Goal: Transaction & Acquisition: Download file/media

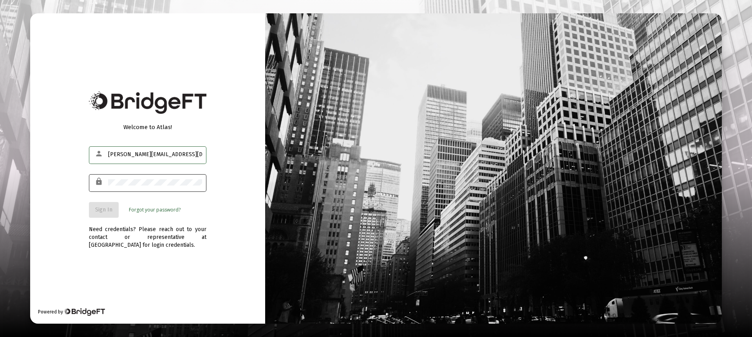
type input "kathleen@mknwealth.org"
click at [175, 186] on div at bounding box center [155, 181] width 94 height 19
click at [111, 209] on span "Sign In" at bounding box center [103, 209] width 17 height 7
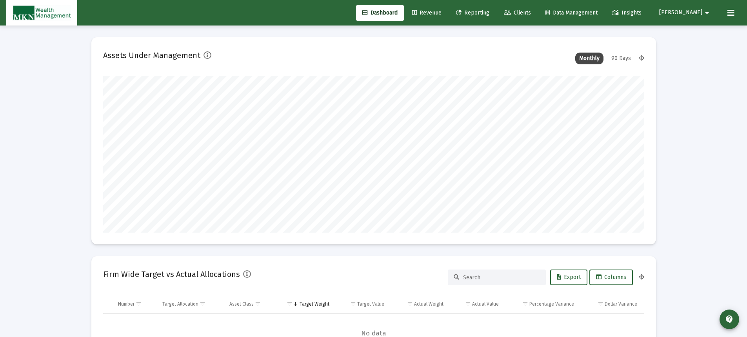
scroll to position [157, 541]
type input "2025-10-06"
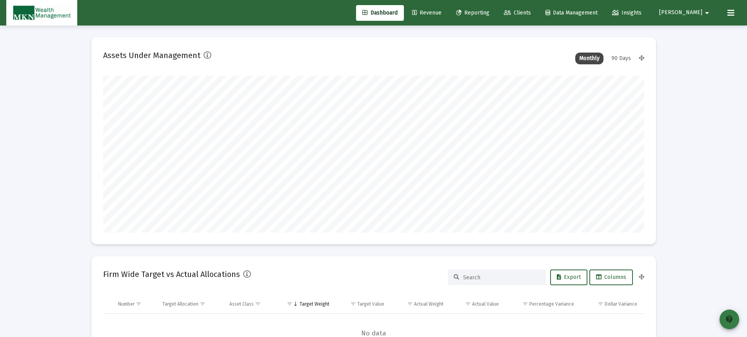
click at [726, 315] on mat-icon "contact_support" at bounding box center [728, 318] width 9 height 9
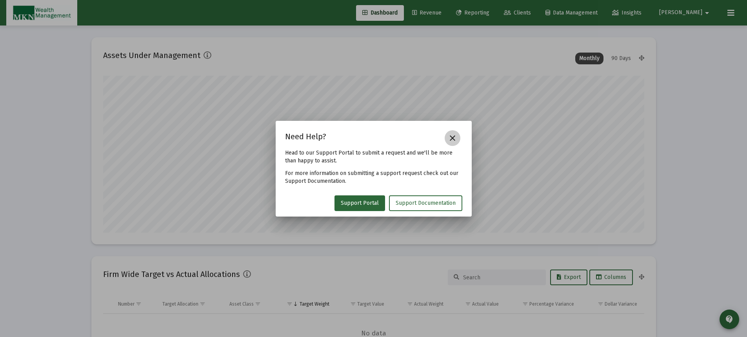
click at [451, 139] on mat-icon "close" at bounding box center [452, 137] width 9 height 9
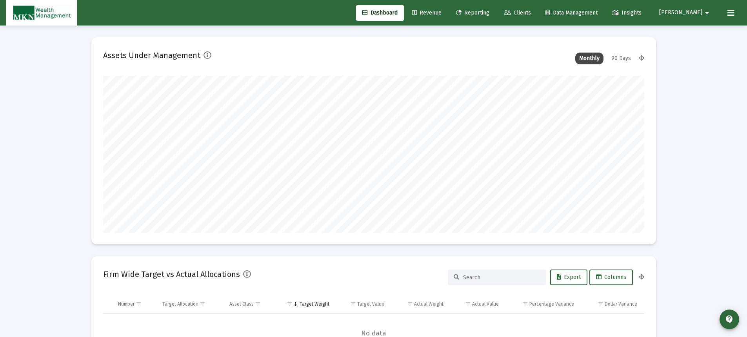
click at [585, 11] on span "Data Management" at bounding box center [571, 12] width 52 height 7
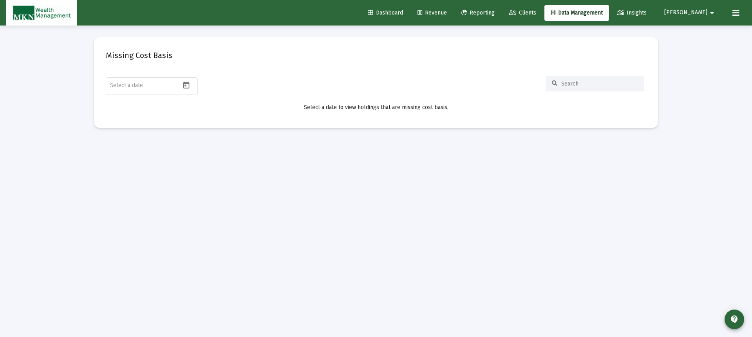
click at [647, 12] on span "Insights" at bounding box center [632, 12] width 29 height 7
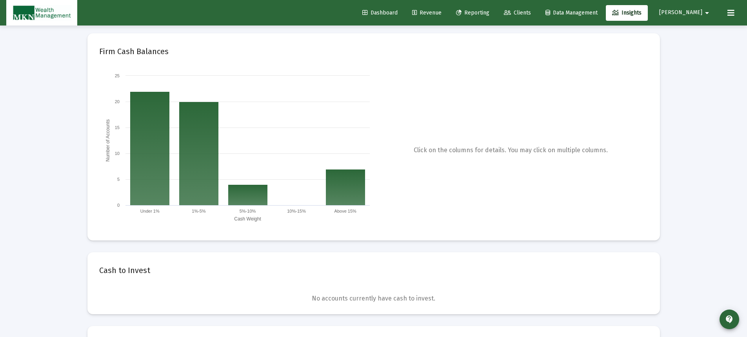
click at [731, 13] on icon at bounding box center [730, 12] width 7 height 9
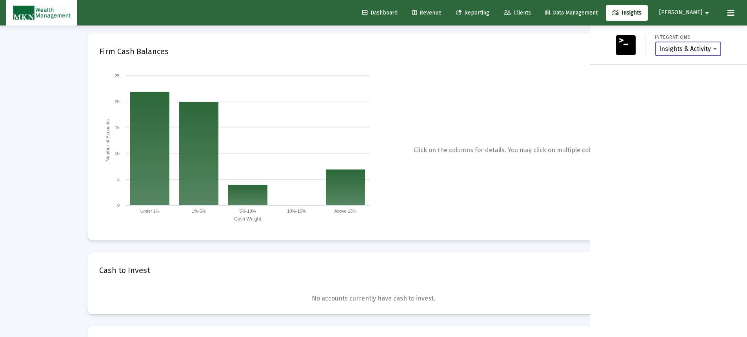
click at [715, 49] on select "Insights & Activity Wealthbox" at bounding box center [688, 48] width 58 height 7
click at [704, 13] on mat-icon "arrow_drop_down" at bounding box center [706, 13] width 9 height 16
click at [538, 9] on div at bounding box center [373, 168] width 747 height 337
click at [489, 12] on span "Reporting" at bounding box center [472, 12] width 33 height 7
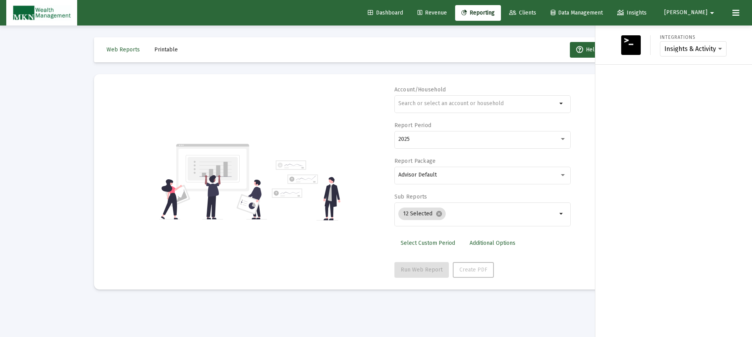
click at [540, 45] on div at bounding box center [376, 168] width 752 height 337
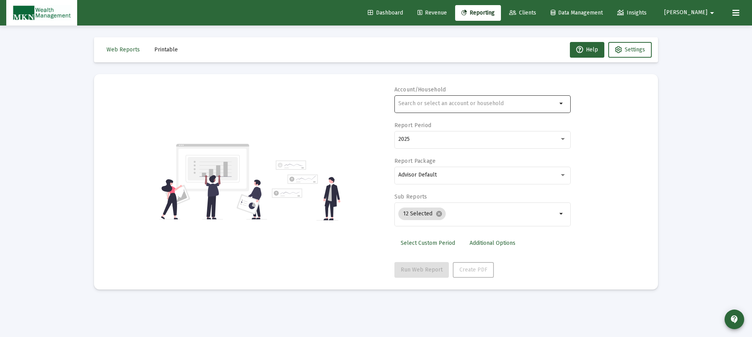
click at [485, 103] on input "text" at bounding box center [478, 103] width 159 height 6
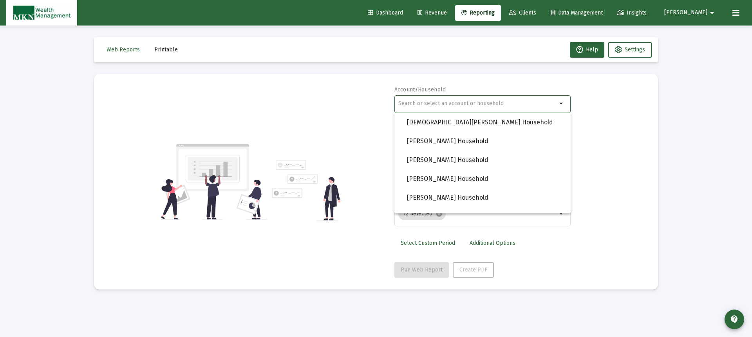
scroll to position [815, 0]
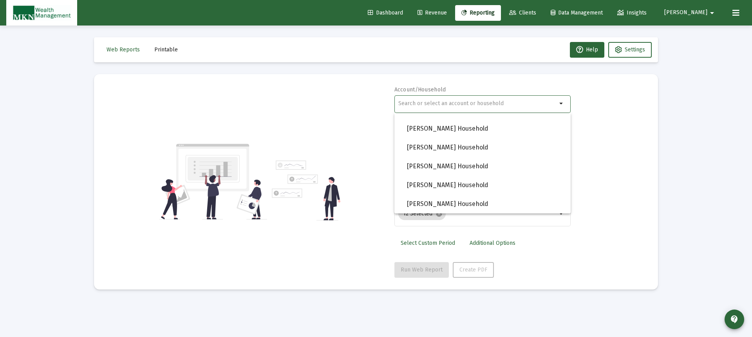
click at [608, 121] on div "Account/Household arrow_drop_down Report Period 2025 Report Package Advisor Def…" at bounding box center [376, 182] width 541 height 192
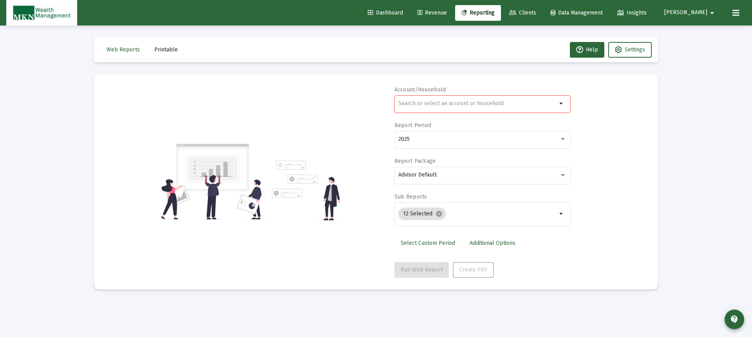
click at [506, 107] on div at bounding box center [478, 103] width 159 height 19
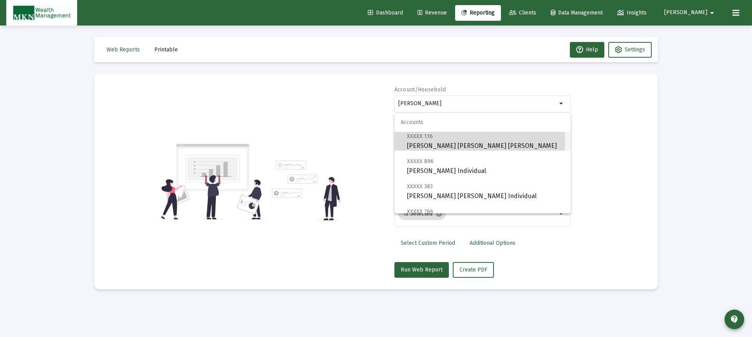
click at [457, 141] on span "XXXXX 116 Anne Ryan Harrison IRA" at bounding box center [486, 140] width 158 height 19
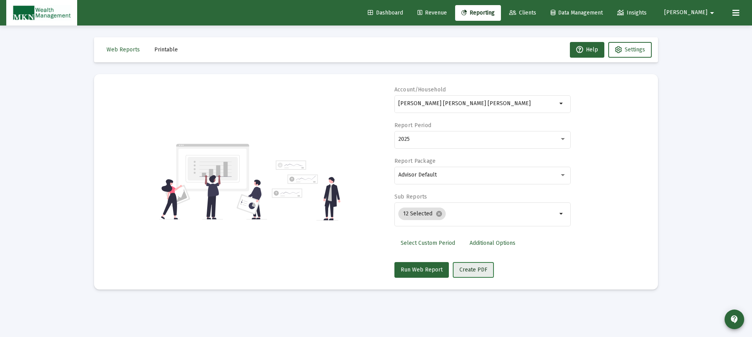
click at [471, 268] on span "Create PDF" at bounding box center [474, 269] width 28 height 7
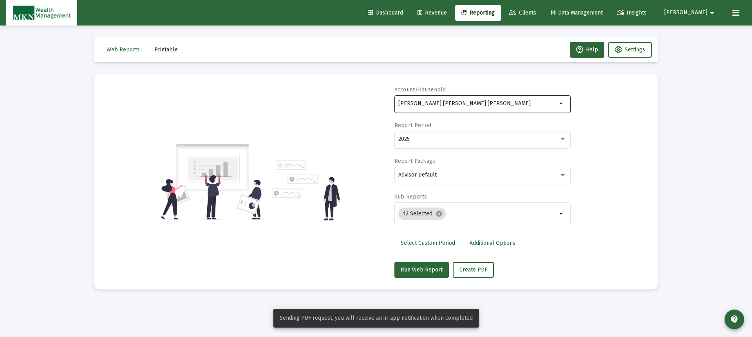
click at [476, 108] on div "[PERSON_NAME] [PERSON_NAME] [PERSON_NAME]" at bounding box center [478, 103] width 159 height 19
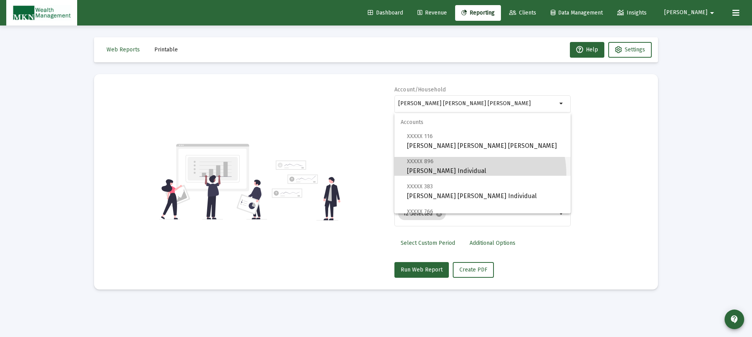
click at [466, 174] on span "XXXXX 896 Thomas Harrison Individual" at bounding box center [486, 165] width 158 height 19
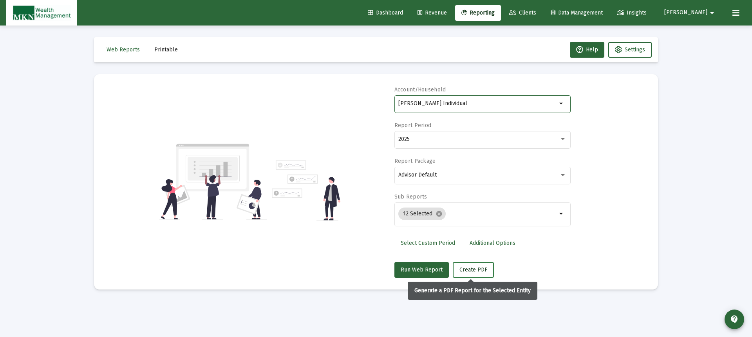
click at [468, 272] on span "Create PDF" at bounding box center [474, 269] width 28 height 7
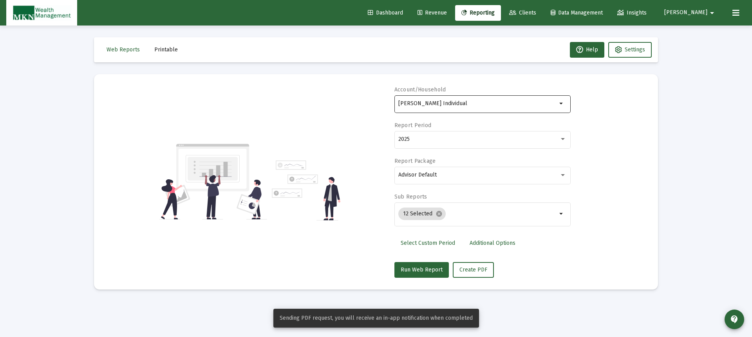
click at [502, 105] on input "[PERSON_NAME] Individual" at bounding box center [478, 103] width 159 height 6
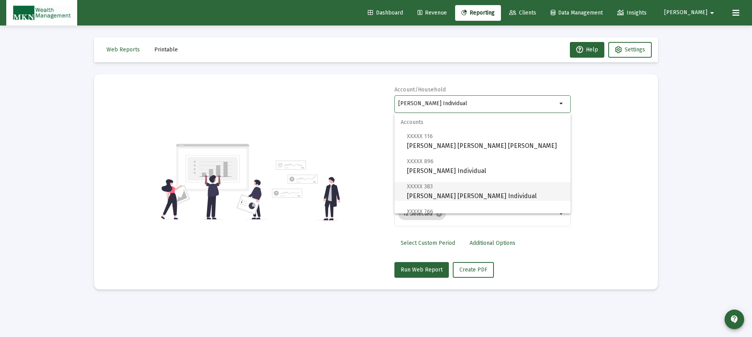
click at [490, 190] on span "XXXXX 383 Anne Ryan Harrison Individual" at bounding box center [486, 190] width 158 height 19
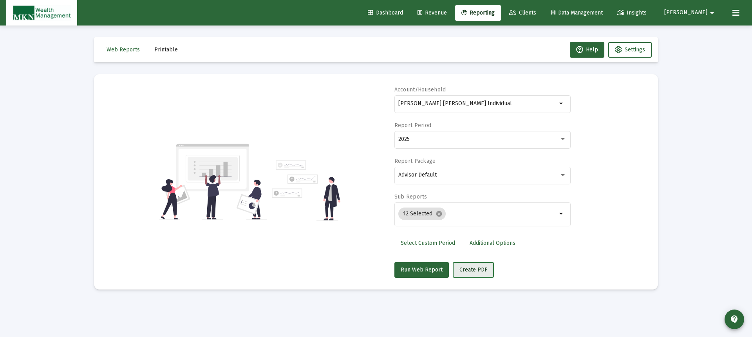
click at [476, 268] on span "Create PDF" at bounding box center [474, 269] width 28 height 7
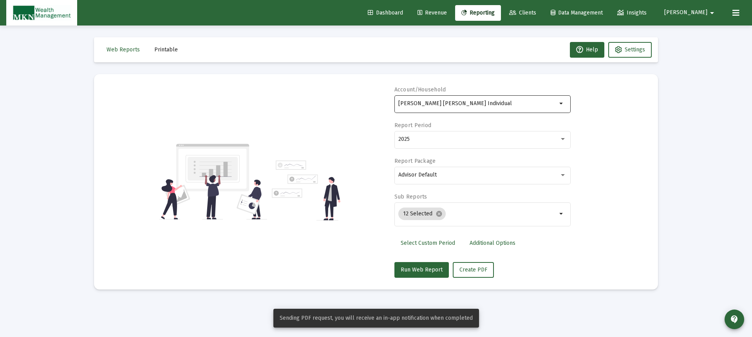
click at [497, 106] on input "[PERSON_NAME] [PERSON_NAME] Individual" at bounding box center [478, 103] width 159 height 6
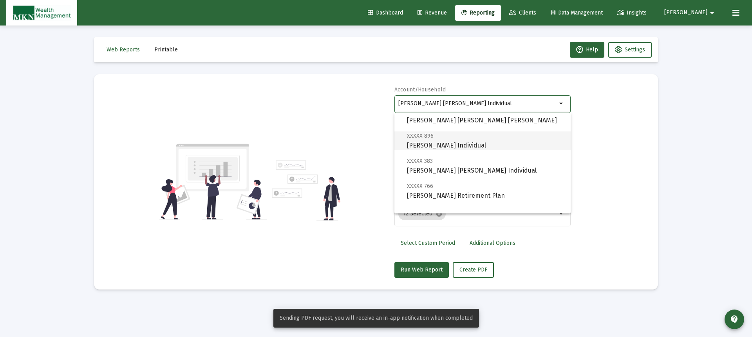
scroll to position [39, 0]
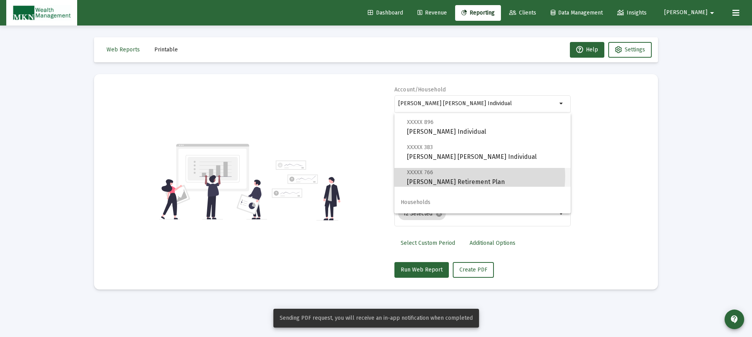
click at [463, 176] on span "XXXXX 766 Anne Harrison Retirement Plan" at bounding box center [486, 176] width 158 height 19
type input "[PERSON_NAME] Retirement Plan"
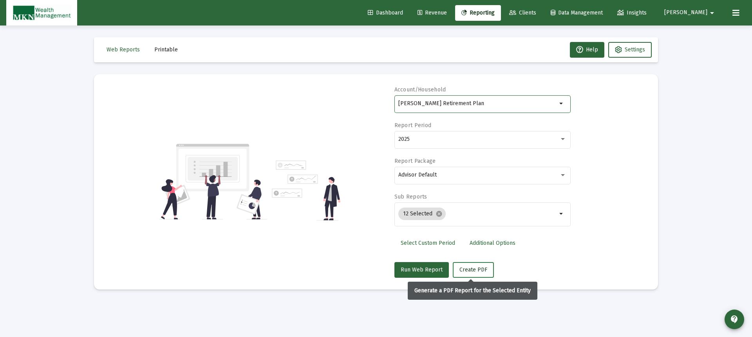
click at [469, 267] on span "Create PDF" at bounding box center [474, 269] width 28 height 7
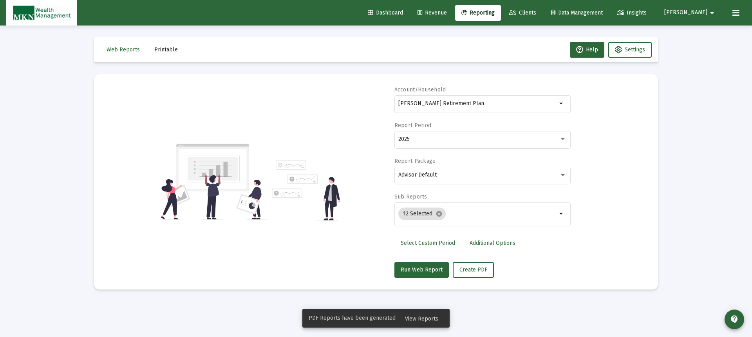
click at [421, 316] on span "View Reports" at bounding box center [421, 318] width 33 height 7
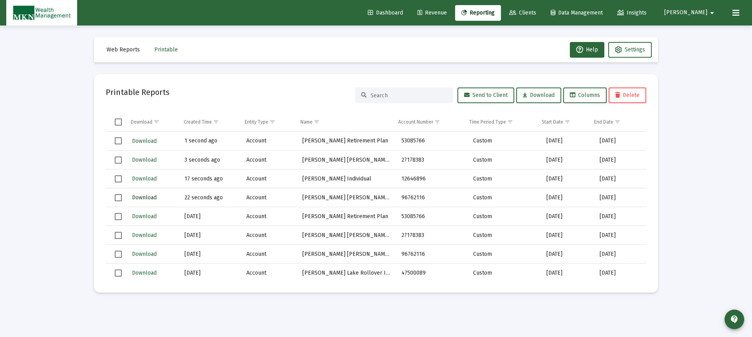
click at [147, 196] on span "Download" at bounding box center [144, 197] width 25 height 7
click at [147, 176] on span "Download" at bounding box center [144, 178] width 25 height 7
click at [149, 159] on span "Download" at bounding box center [144, 159] width 25 height 7
click at [149, 132] on td "Download" at bounding box center [152, 141] width 53 height 19
click at [141, 139] on span "Download" at bounding box center [144, 141] width 25 height 7
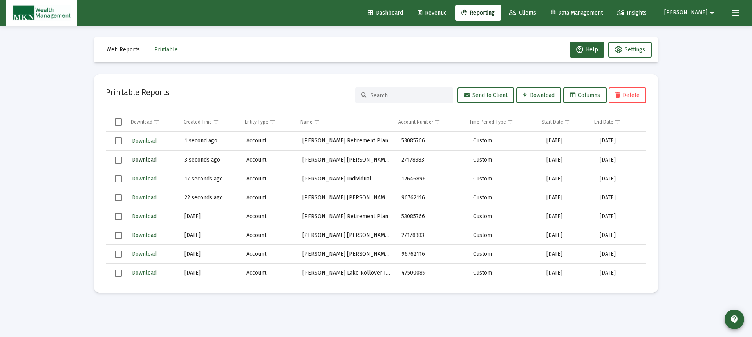
click at [145, 160] on span "Download" at bounding box center [144, 159] width 25 height 7
click at [148, 179] on span "Download" at bounding box center [144, 178] width 25 height 7
click at [495, 11] on span "Reporting" at bounding box center [478, 12] width 33 height 7
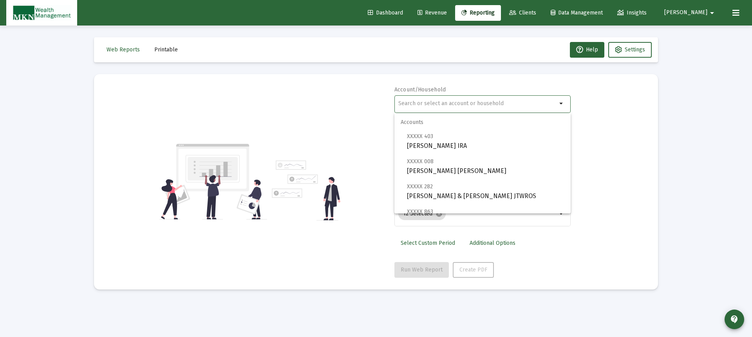
click at [435, 105] on input "text" at bounding box center [478, 103] width 159 height 6
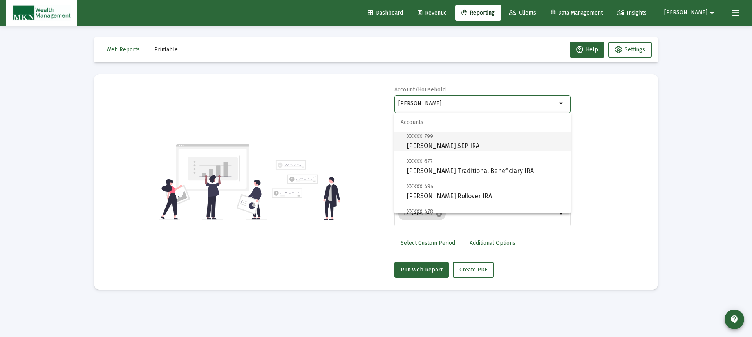
click at [435, 141] on span "XXXXX 799 Paula Bruening SEP IRA" at bounding box center [486, 140] width 158 height 19
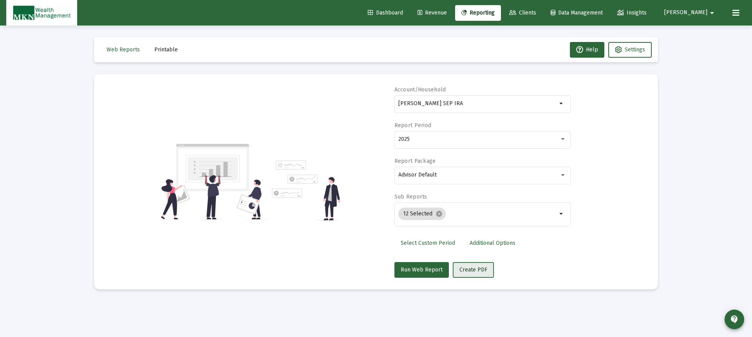
click at [468, 269] on span "Create PDF" at bounding box center [474, 269] width 28 height 7
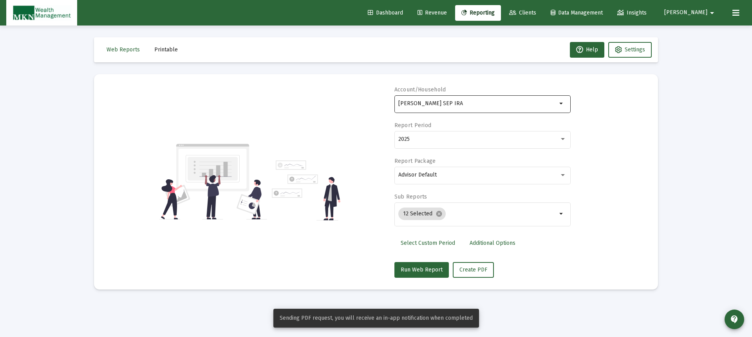
click at [487, 105] on input "[PERSON_NAME] SEP IRA" at bounding box center [478, 103] width 159 height 6
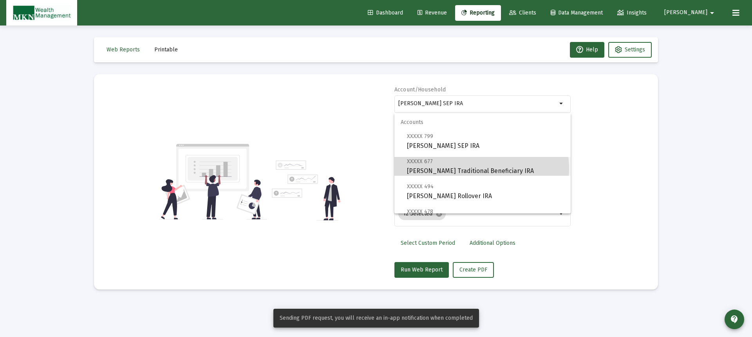
click at [482, 168] on span "XXXXX 677 Paula Bruening Traditional Beneficiary IRA" at bounding box center [486, 165] width 158 height 19
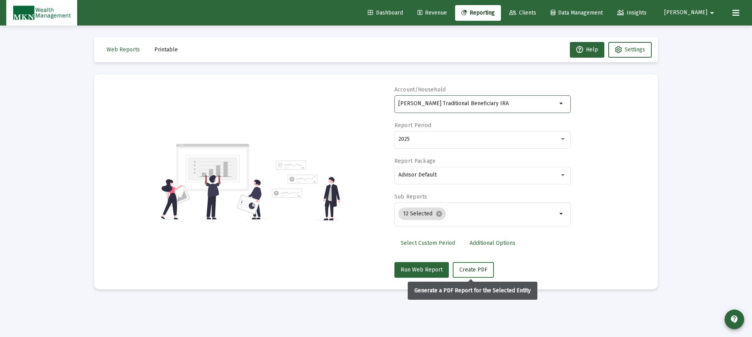
click at [474, 268] on span "Create PDF" at bounding box center [474, 269] width 28 height 7
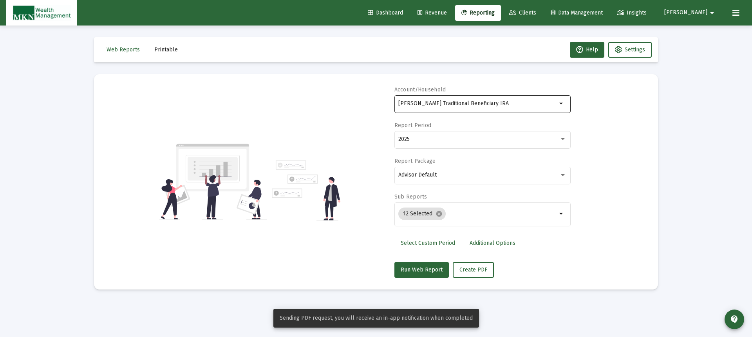
click at [517, 105] on input "[PERSON_NAME] Traditional Beneficiary IRA" at bounding box center [478, 103] width 159 height 6
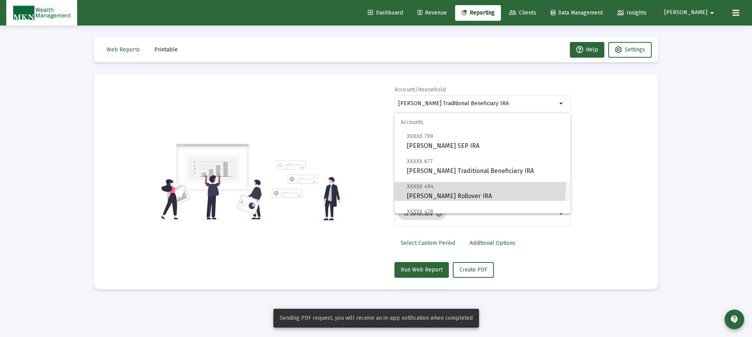
click at [479, 187] on span "XXXXX 494 Paula Bruening Rollover IRA" at bounding box center [486, 190] width 158 height 19
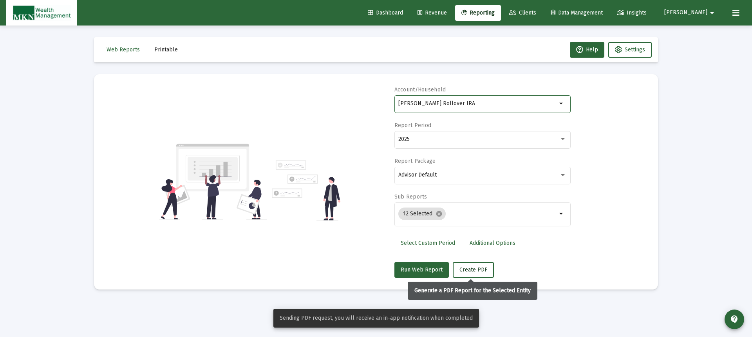
drag, startPoint x: 473, startPoint y: 266, endPoint x: 490, endPoint y: 247, distance: 25.3
click at [474, 265] on button "Create PDF" at bounding box center [473, 270] width 41 height 16
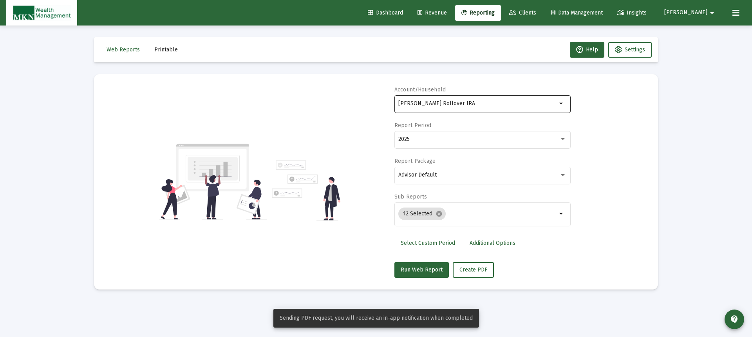
click at [499, 104] on input "[PERSON_NAME] Rollover IRA" at bounding box center [478, 103] width 159 height 6
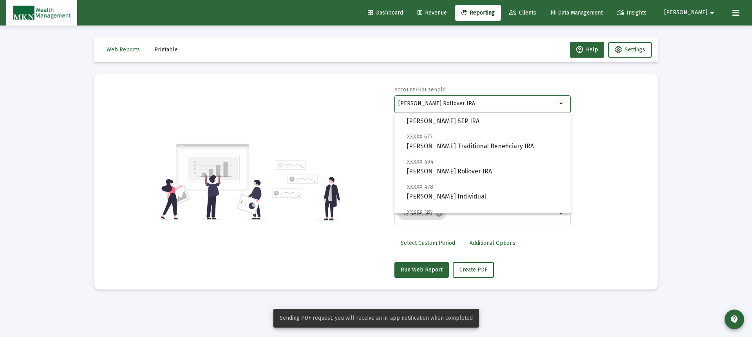
scroll to position [39, 0]
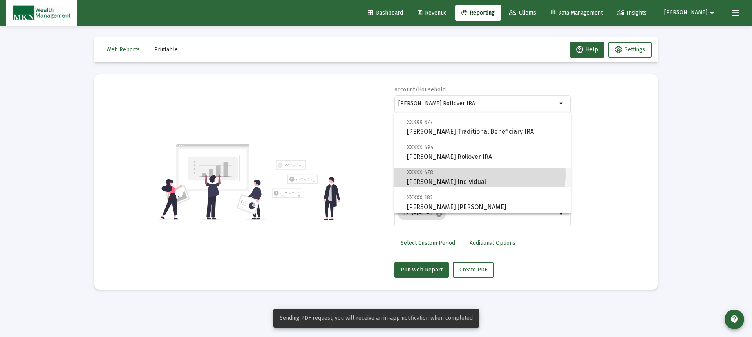
click at [477, 174] on span "XXXXX 478 Paula Bruening Individual" at bounding box center [486, 176] width 158 height 19
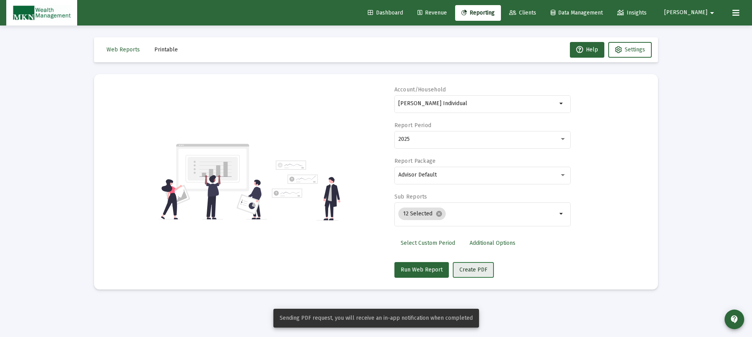
click at [484, 268] on button "Create PDF" at bounding box center [473, 270] width 41 height 16
click at [502, 109] on div "[PERSON_NAME] Individual" at bounding box center [478, 103] width 159 height 19
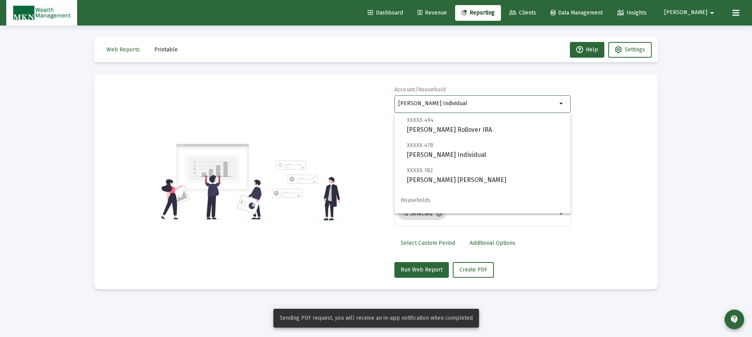
scroll to position [78, 0]
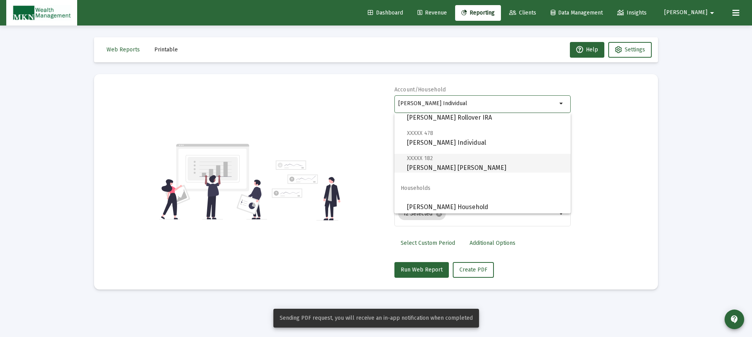
click at [470, 164] on span "XXXXX 182 Paula Bruening Roth IRA" at bounding box center [486, 162] width 158 height 19
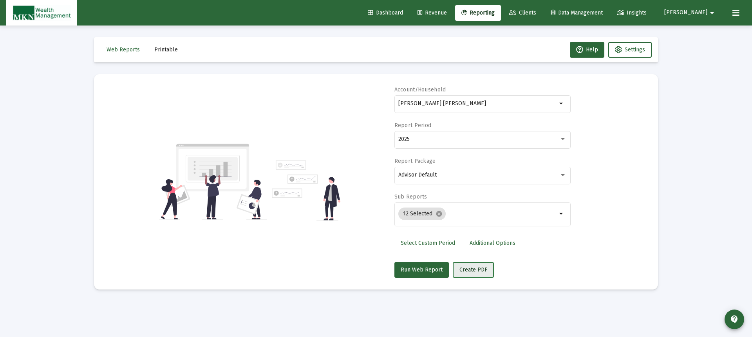
click at [475, 269] on span "Create PDF" at bounding box center [474, 269] width 28 height 7
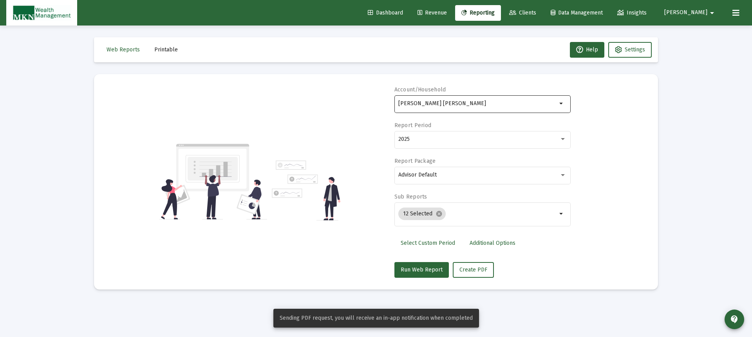
click at [486, 100] on input "[PERSON_NAME] [PERSON_NAME]" at bounding box center [478, 103] width 159 height 6
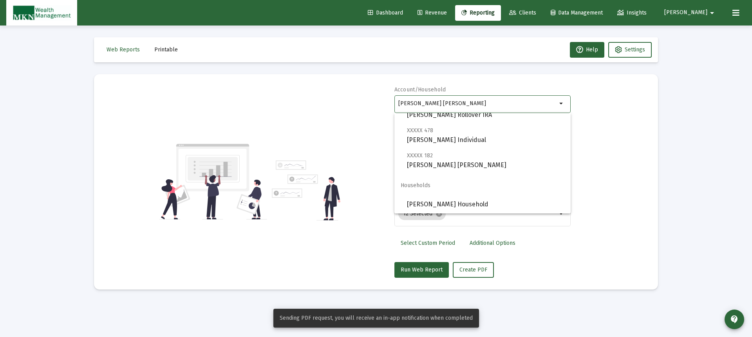
scroll to position [82, 0]
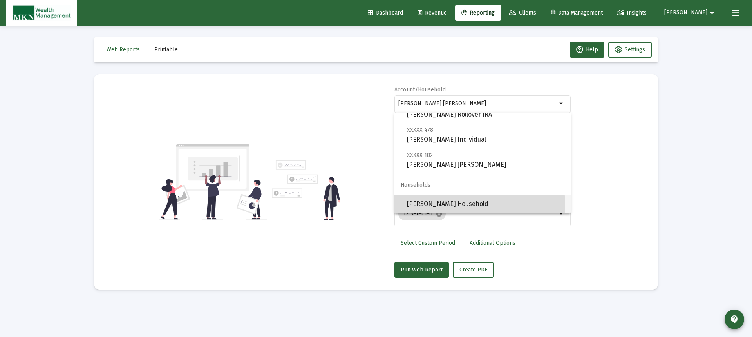
click at [468, 205] on span "[PERSON_NAME] Household" at bounding box center [486, 203] width 158 height 19
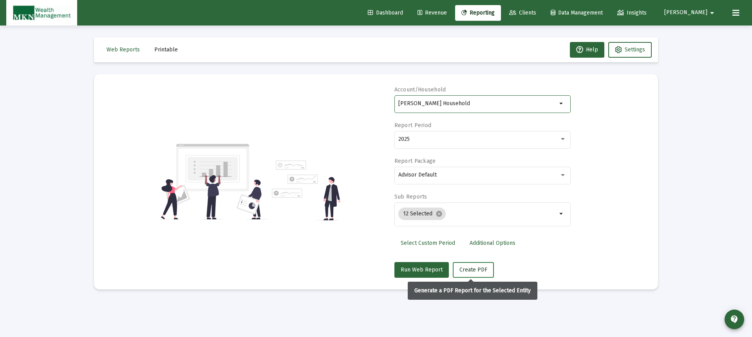
click at [470, 268] on span "Create PDF" at bounding box center [474, 269] width 28 height 7
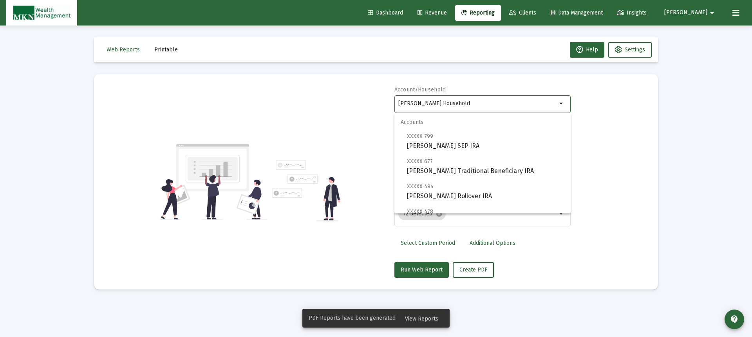
drag, startPoint x: 502, startPoint y: 103, endPoint x: 368, endPoint y: 92, distance: 134.5
click at [368, 92] on div "Account/Household Paula Bruening Household arrow_drop_down Report Period 2025 R…" at bounding box center [376, 182] width 541 height 192
click at [424, 140] on span "XXXXX 145 Richard Reed Individual" at bounding box center [486, 140] width 158 height 19
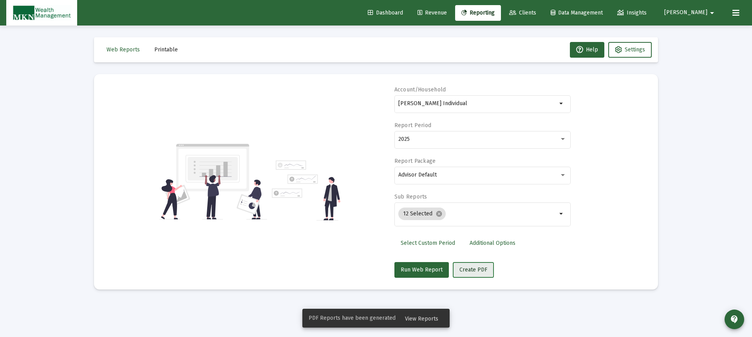
drag, startPoint x: 462, startPoint y: 269, endPoint x: 465, endPoint y: 266, distance: 4.2
click at [463, 268] on span "Create PDF" at bounding box center [474, 269] width 28 height 7
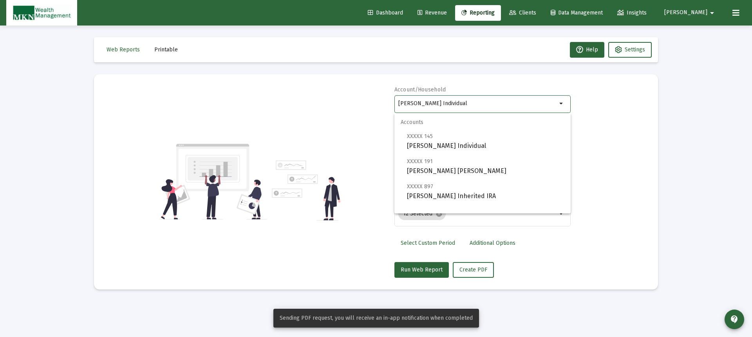
click at [466, 105] on input "[PERSON_NAME] Individual" at bounding box center [478, 103] width 159 height 6
click at [431, 162] on span "XXXXX 191 Richard Reed IRA" at bounding box center [486, 165] width 158 height 19
type input "[PERSON_NAME] [PERSON_NAME]"
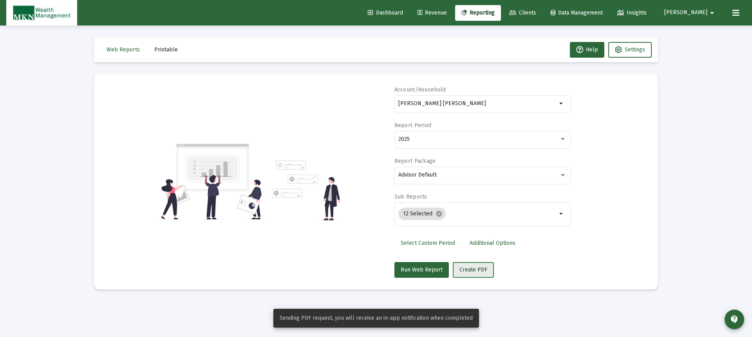
click at [476, 268] on span "Create PDF" at bounding box center [474, 269] width 28 height 7
click at [167, 50] on span "Printable" at bounding box center [166, 49] width 24 height 7
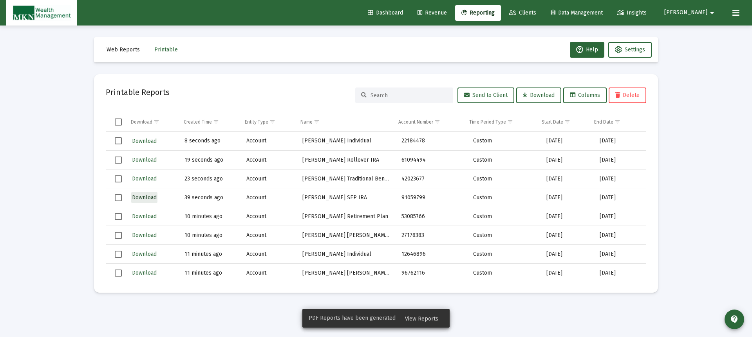
click at [147, 195] on span "Download" at bounding box center [144, 197] width 25 height 7
click at [149, 177] on span "Download" at bounding box center [144, 178] width 25 height 7
click at [145, 160] on span "Download" at bounding box center [144, 159] width 25 height 7
click at [143, 141] on span "Download" at bounding box center [144, 141] width 25 height 7
click at [415, 318] on span "View Reports" at bounding box center [421, 318] width 33 height 7
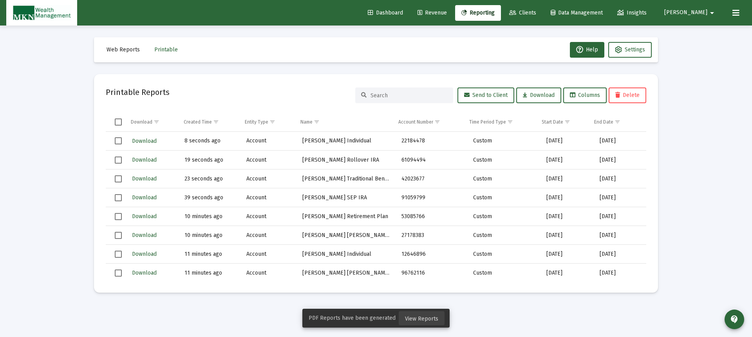
click at [422, 319] on span "View Reports" at bounding box center [421, 318] width 33 height 7
click at [412, 317] on span "View Reports" at bounding box center [421, 318] width 33 height 7
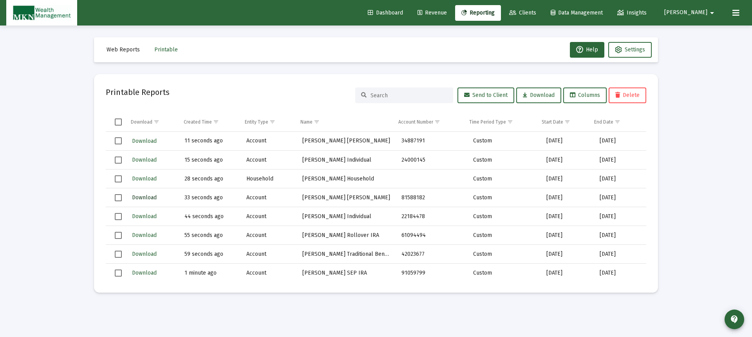
click at [147, 194] on button "Download" at bounding box center [144, 197] width 26 height 11
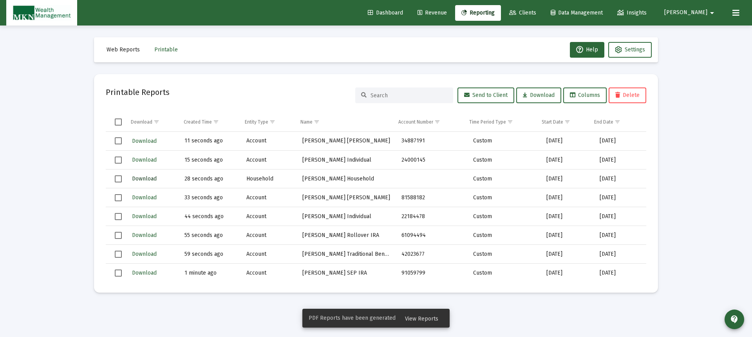
click at [143, 179] on span "Download" at bounding box center [144, 178] width 25 height 7
click at [145, 159] on span "Download" at bounding box center [144, 159] width 25 height 7
click at [143, 139] on span "Download" at bounding box center [144, 141] width 25 height 7
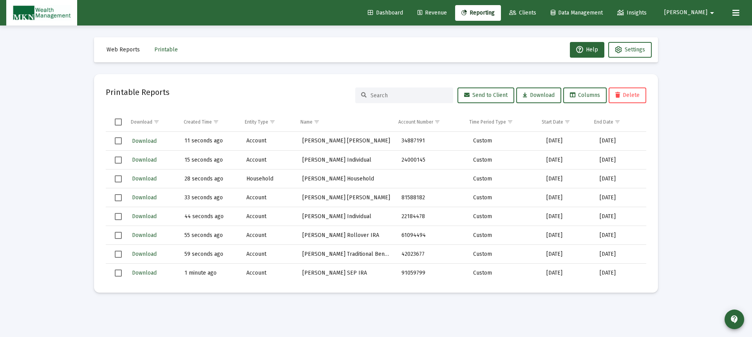
click at [494, 7] on link "Reporting" at bounding box center [478, 13] width 46 height 16
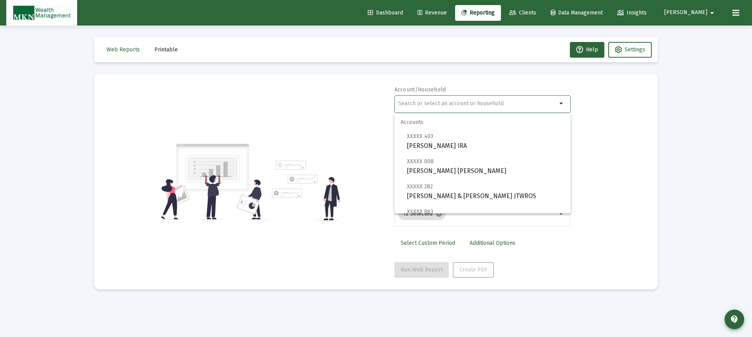
click at [471, 104] on input "text" at bounding box center [478, 103] width 159 height 6
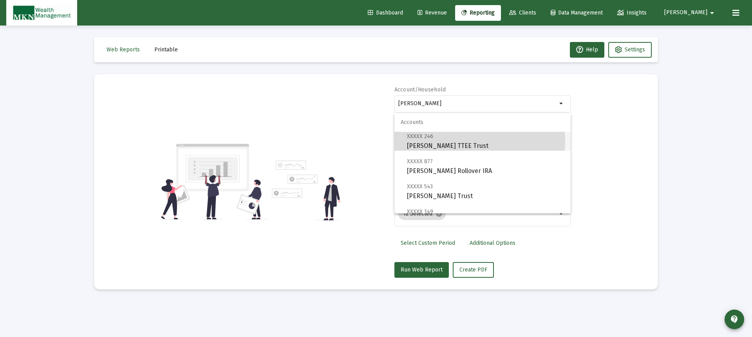
click at [453, 141] on span "XXXXX 246 [PERSON_NAME] TTEE Trust" at bounding box center [486, 140] width 158 height 19
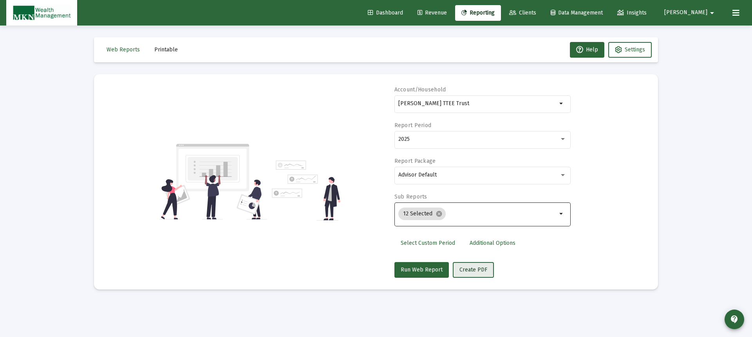
drag, startPoint x: 466, startPoint y: 268, endPoint x: 489, endPoint y: 223, distance: 50.8
click at [466, 267] on span "Create PDF" at bounding box center [474, 269] width 28 height 7
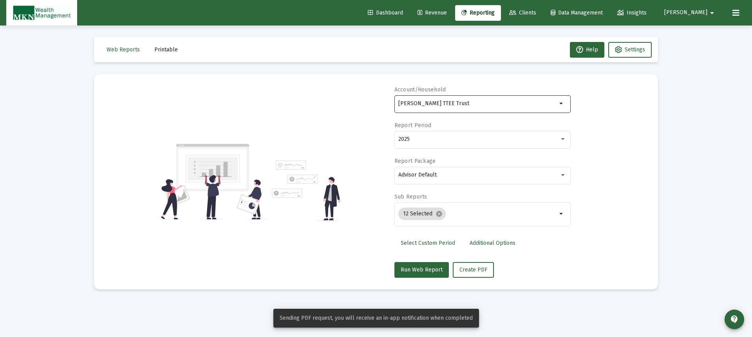
click at [483, 102] on input "[PERSON_NAME] TTEE Trust" at bounding box center [478, 103] width 159 height 6
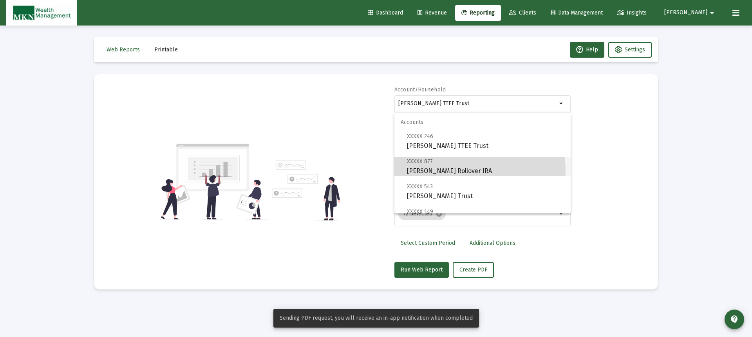
click at [447, 171] on span "XXXXX 877 [PERSON_NAME] Rollover IRA" at bounding box center [486, 165] width 158 height 19
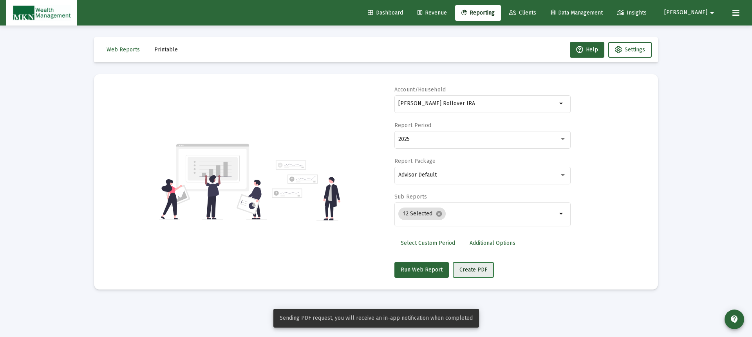
click at [477, 266] on span "Create PDF" at bounding box center [474, 269] width 28 height 7
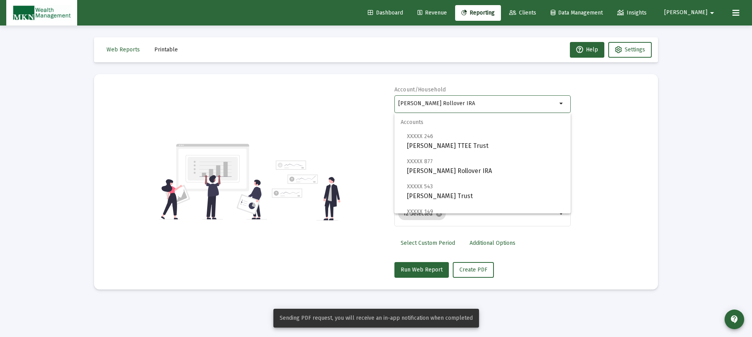
click at [482, 104] on input "[PERSON_NAME] Rollover IRA" at bounding box center [478, 103] width 159 height 6
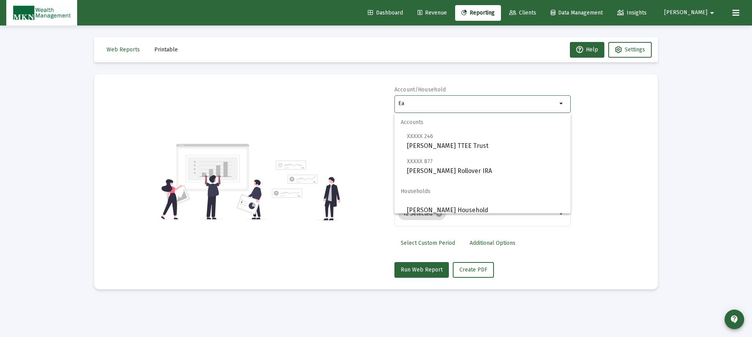
type input "E"
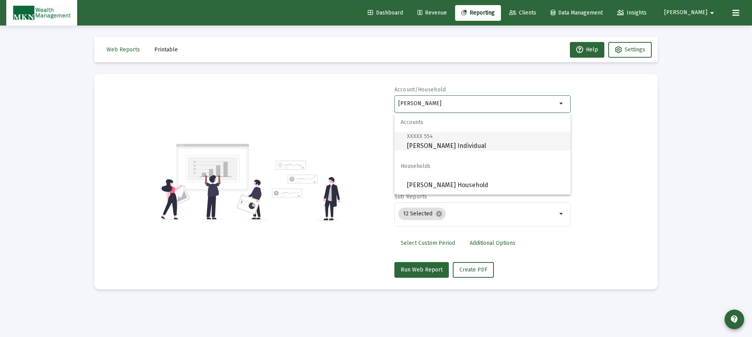
click at [442, 141] on span "XXXXX 554 [PERSON_NAME] Individual" at bounding box center [486, 140] width 158 height 19
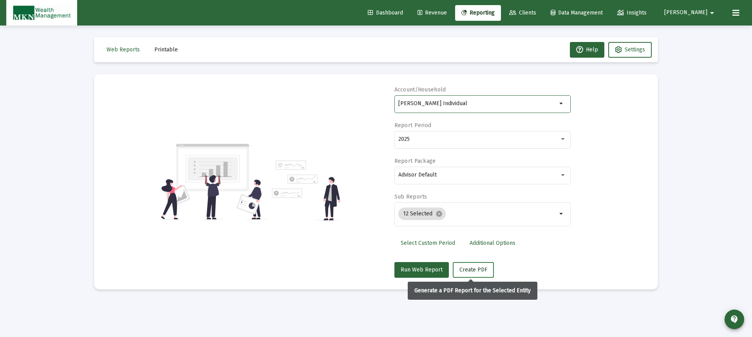
click at [476, 267] on span "Create PDF" at bounding box center [474, 269] width 28 height 7
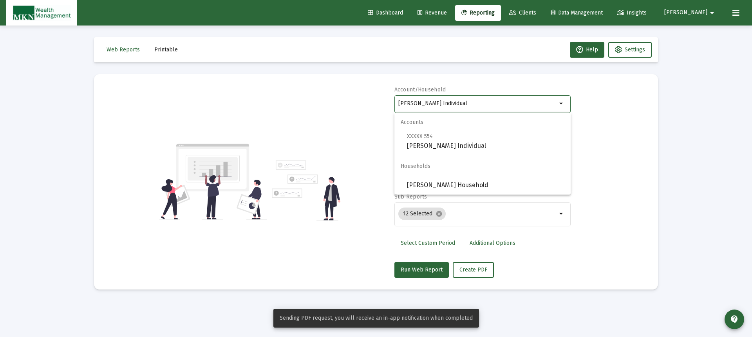
drag, startPoint x: 465, startPoint y: 102, endPoint x: 381, endPoint y: 100, distance: 83.9
click at [381, 100] on div "Account/Household [PERSON_NAME] Individual arrow_drop_down Report Period 2025 R…" at bounding box center [376, 182] width 541 height 192
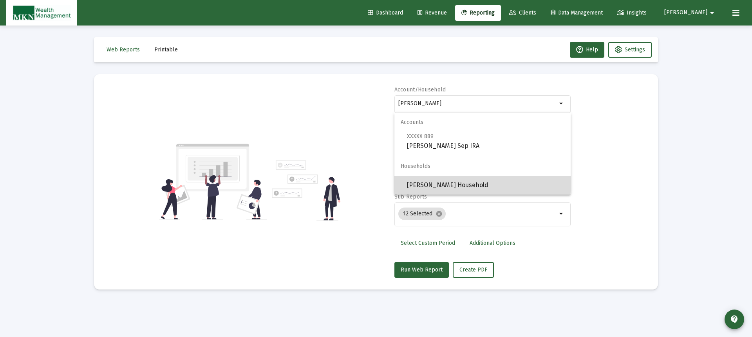
click at [417, 181] on span "[PERSON_NAME] Household" at bounding box center [486, 185] width 158 height 19
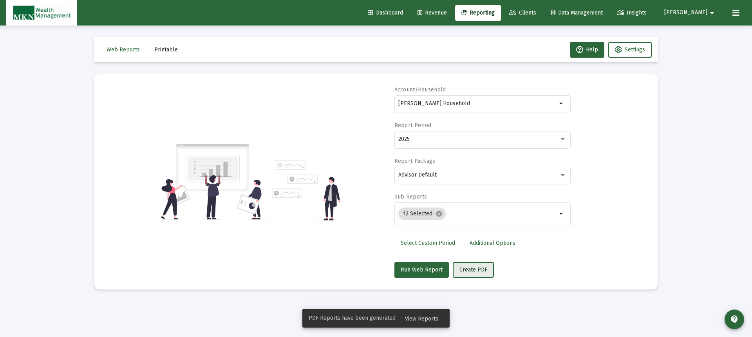
drag, startPoint x: 469, startPoint y: 272, endPoint x: 483, endPoint y: 227, distance: 47.3
click at [469, 272] on span "Create PDF" at bounding box center [474, 269] width 28 height 7
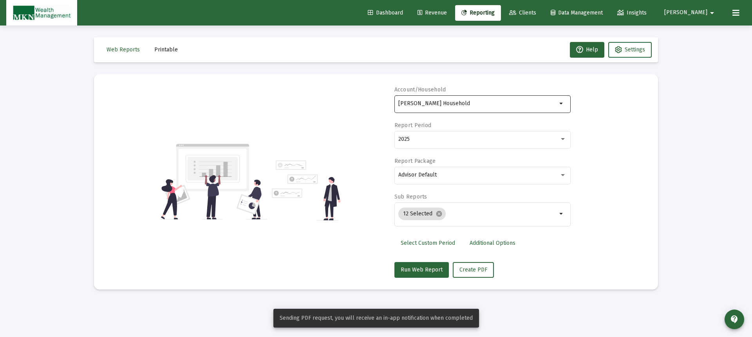
click at [485, 105] on input "[PERSON_NAME] Household" at bounding box center [478, 103] width 159 height 6
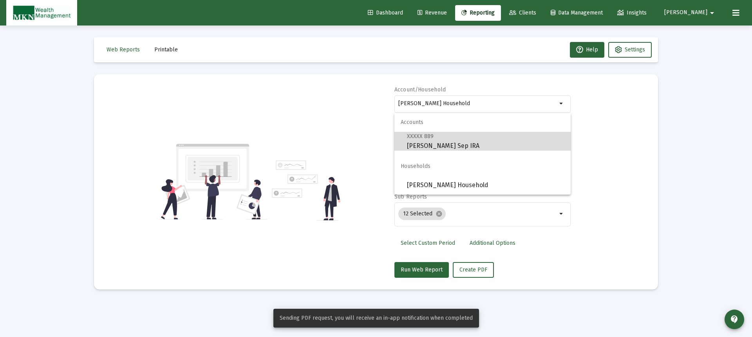
click at [468, 135] on span "XXXXX 889 [PERSON_NAME] Sep IRA" at bounding box center [486, 140] width 158 height 19
type input "[PERSON_NAME] Sep IRA"
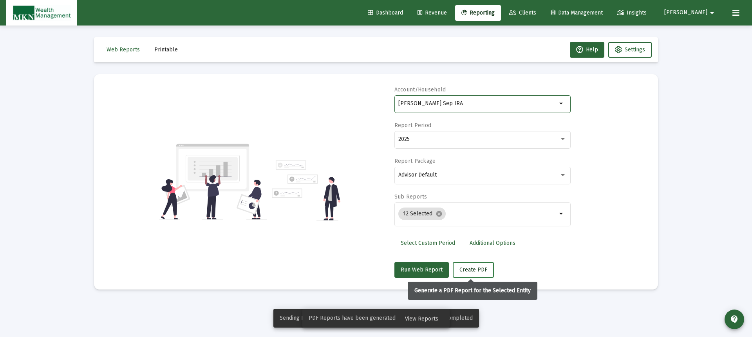
click at [479, 268] on span "Create PDF" at bounding box center [474, 269] width 28 height 7
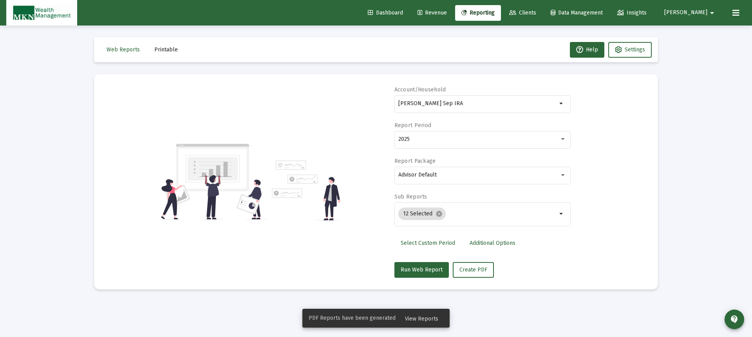
click at [431, 319] on span "View Reports" at bounding box center [421, 318] width 33 height 7
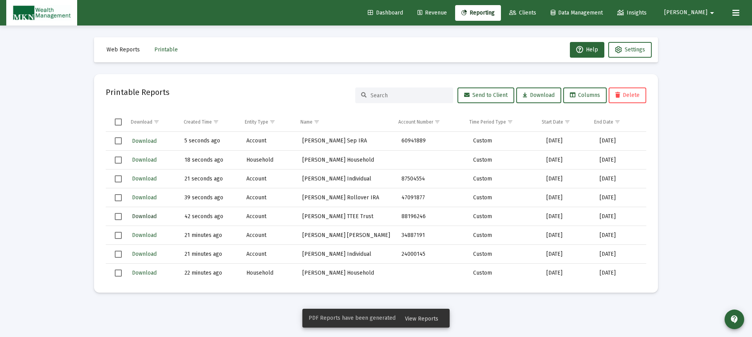
click at [147, 213] on span "Download" at bounding box center [144, 216] width 25 height 7
click at [149, 196] on span "Download" at bounding box center [144, 197] width 25 height 7
click at [149, 178] on span "Download" at bounding box center [144, 178] width 25 height 7
click at [148, 162] on span "Download" at bounding box center [144, 159] width 25 height 7
click at [150, 139] on span "Download" at bounding box center [144, 141] width 25 height 7
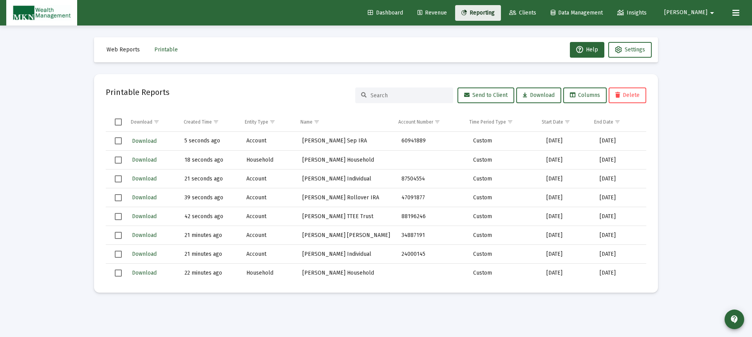
click at [488, 11] on span "Reporting" at bounding box center [478, 12] width 33 height 7
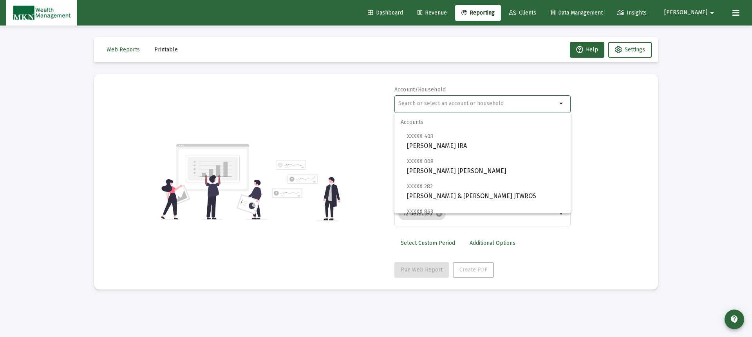
click at [419, 104] on input "text" at bounding box center [478, 103] width 159 height 6
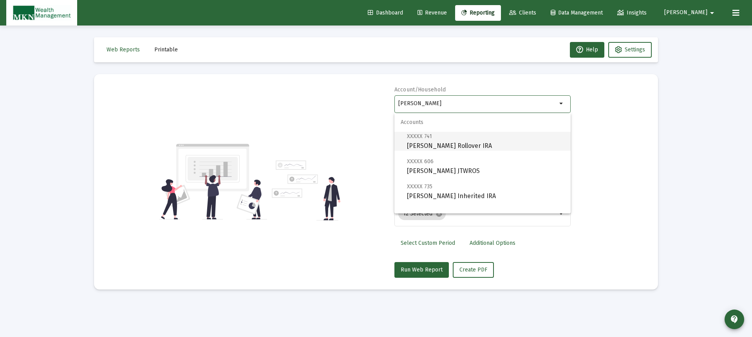
click at [445, 146] on span "XXXXX 741 [PERSON_NAME] Rollover IRA" at bounding box center [486, 140] width 158 height 19
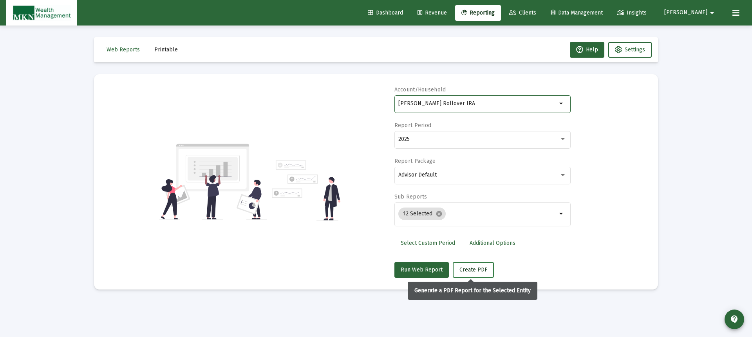
click at [465, 267] on span "Create PDF" at bounding box center [474, 269] width 28 height 7
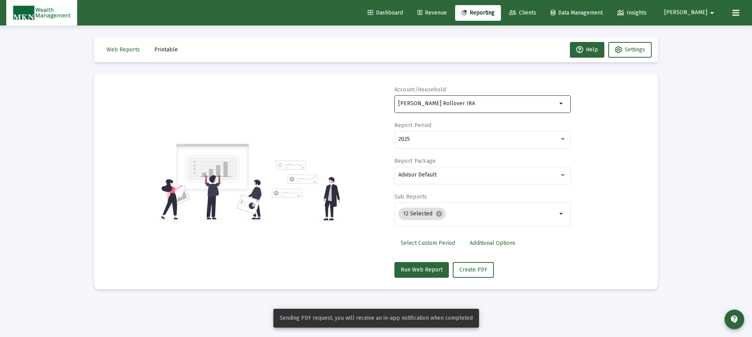
click at [512, 105] on input "[PERSON_NAME] Rollover IRA" at bounding box center [478, 103] width 159 height 6
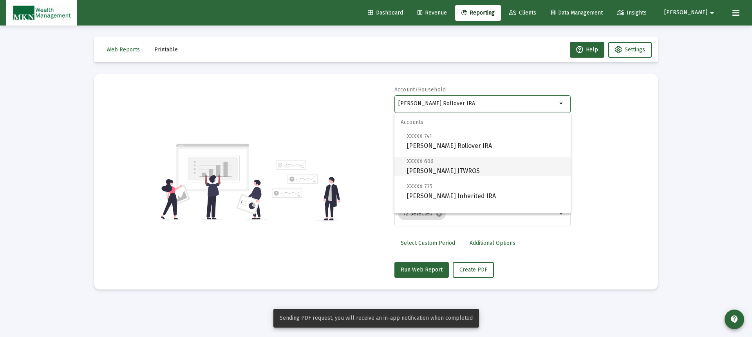
click at [446, 164] on span "XXXXX 606 [PERSON_NAME] JTWROS" at bounding box center [486, 165] width 158 height 19
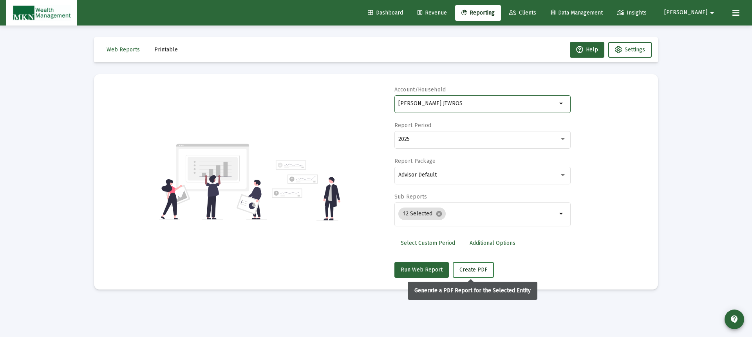
click at [461, 268] on span "Create PDF" at bounding box center [474, 269] width 28 height 7
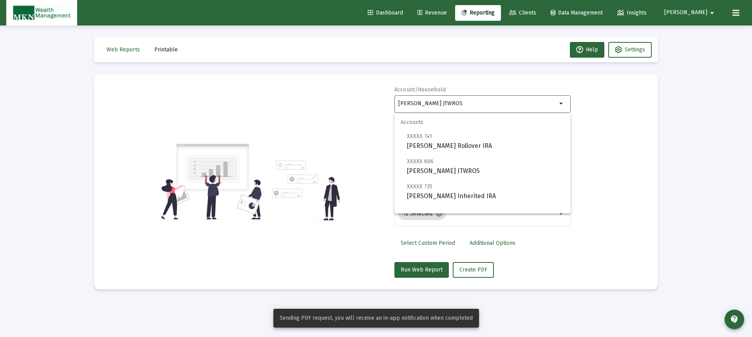
click at [495, 102] on input "[PERSON_NAME] JTWROS" at bounding box center [478, 103] width 159 height 6
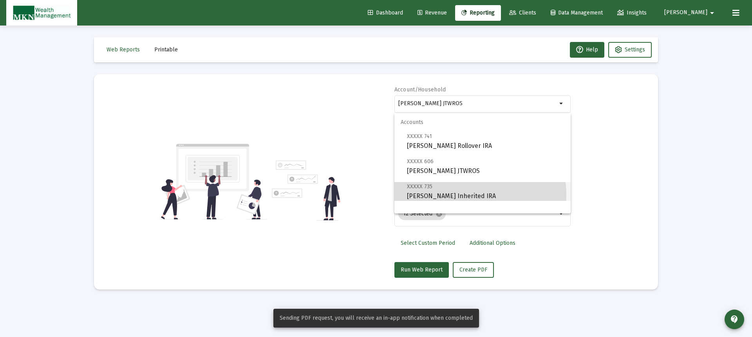
click at [480, 194] on span "XXXXX 735 [PERSON_NAME] Inherited IRA" at bounding box center [486, 190] width 158 height 19
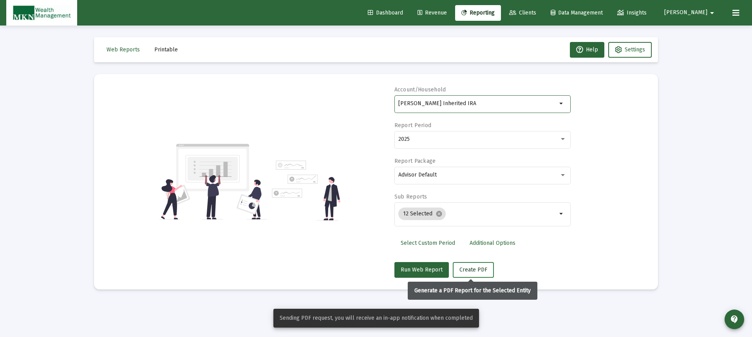
click at [475, 268] on span "Create PDF" at bounding box center [474, 269] width 28 height 7
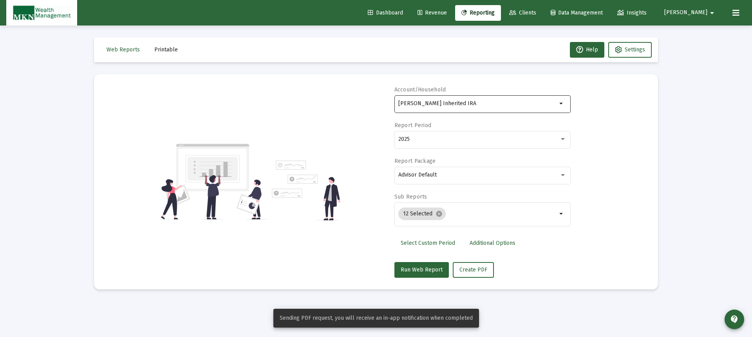
click at [482, 104] on input "[PERSON_NAME] Inherited IRA" at bounding box center [478, 103] width 159 height 6
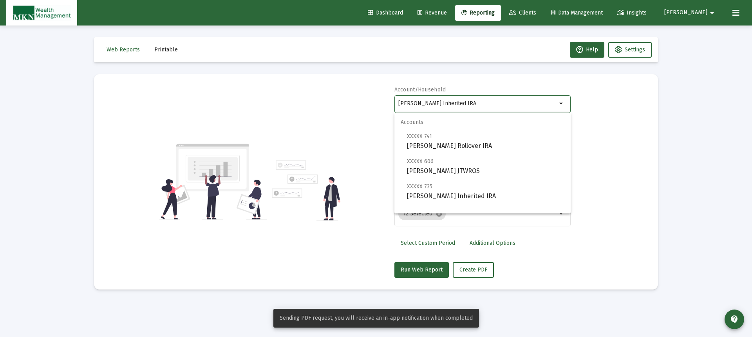
scroll to position [31, 0]
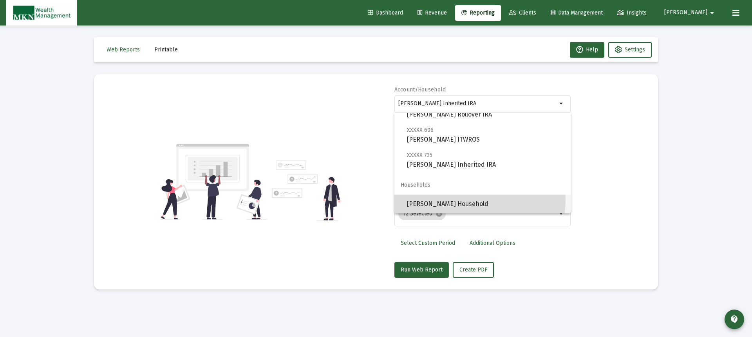
click at [472, 200] on span "[PERSON_NAME] Household" at bounding box center [486, 203] width 158 height 19
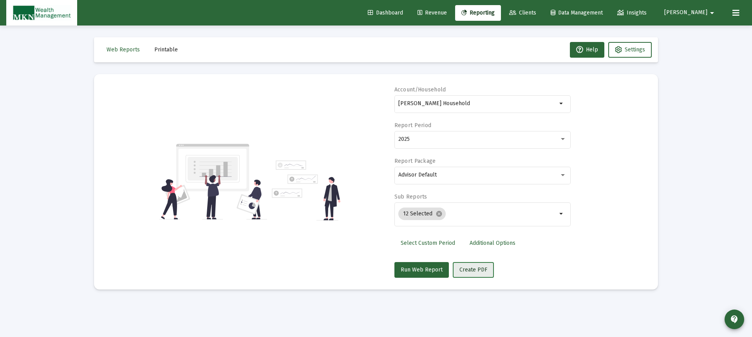
click at [474, 267] on span "Create PDF" at bounding box center [474, 269] width 28 height 7
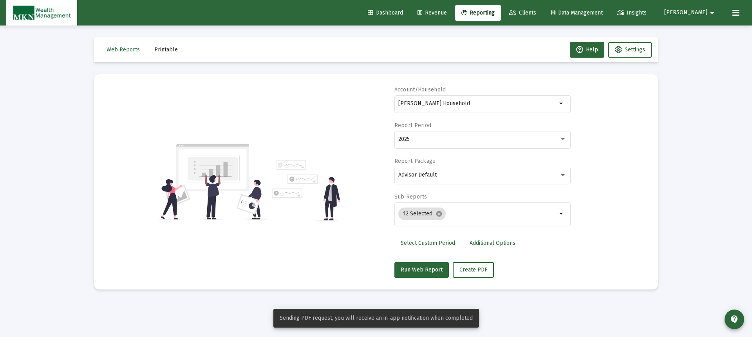
click at [495, 9] on span "Reporting" at bounding box center [478, 12] width 33 height 7
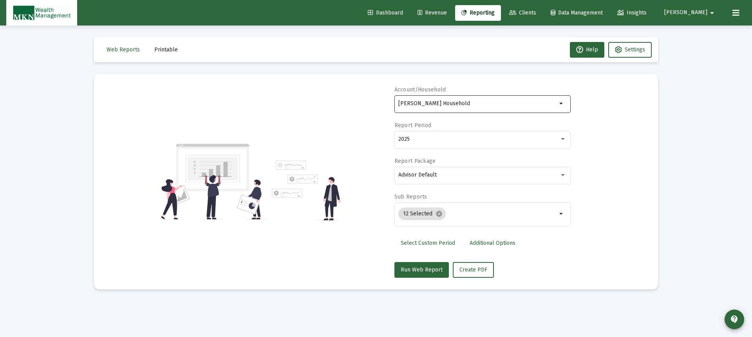
drag, startPoint x: 484, startPoint y: 98, endPoint x: 471, endPoint y: 102, distance: 13.0
click at [471, 102] on div "[PERSON_NAME] Household" at bounding box center [478, 103] width 159 height 19
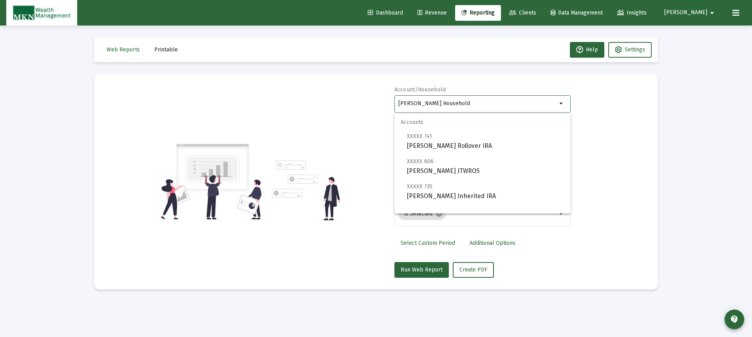
drag, startPoint x: 470, startPoint y: 102, endPoint x: 390, endPoint y: 102, distance: 80.7
click at [390, 102] on div "Account/Household [PERSON_NAME] Household arrow_drop_down Report Period 2025 Re…" at bounding box center [376, 182] width 541 height 192
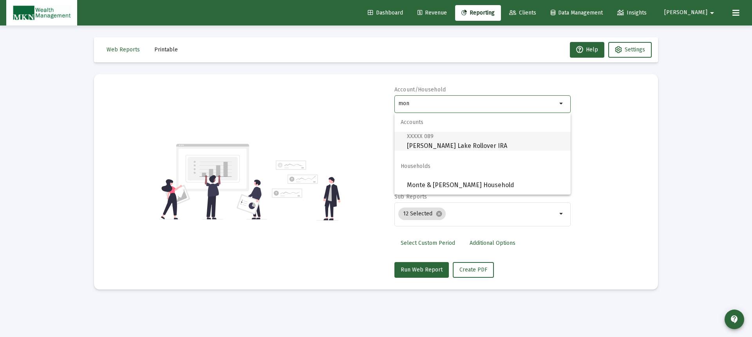
click at [445, 144] on span "XXXXX 089 [PERSON_NAME][GEOGRAPHIC_DATA] Rollover IRA" at bounding box center [486, 140] width 158 height 19
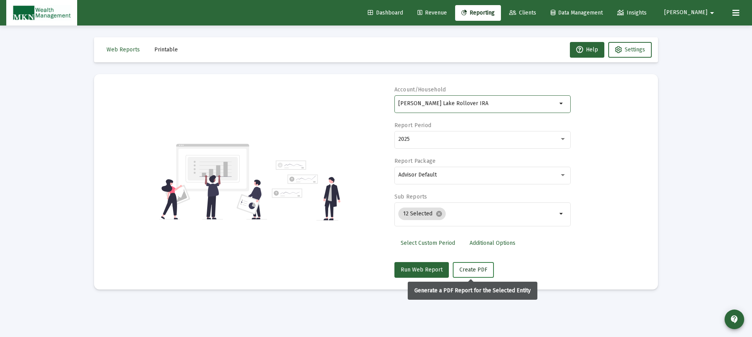
click at [470, 267] on span "Create PDF" at bounding box center [474, 269] width 28 height 7
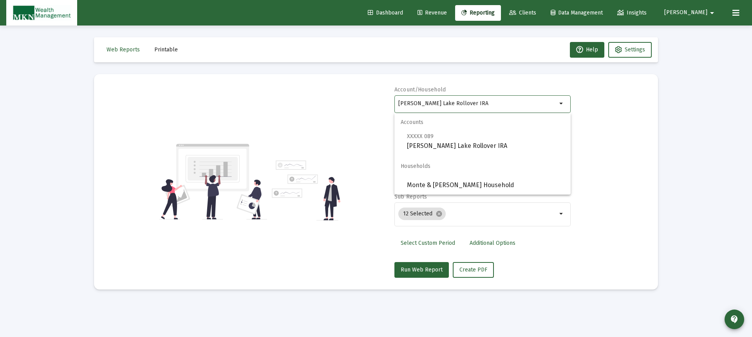
click at [491, 100] on input "[PERSON_NAME] Lake Rollover IRA" at bounding box center [478, 103] width 159 height 6
drag, startPoint x: 491, startPoint y: 100, endPoint x: 384, endPoint y: 99, distance: 107.0
click at [384, 99] on div "Account/Household [PERSON_NAME][GEOGRAPHIC_DATA] Rollover IRA arrow_drop_down R…" at bounding box center [376, 182] width 541 height 192
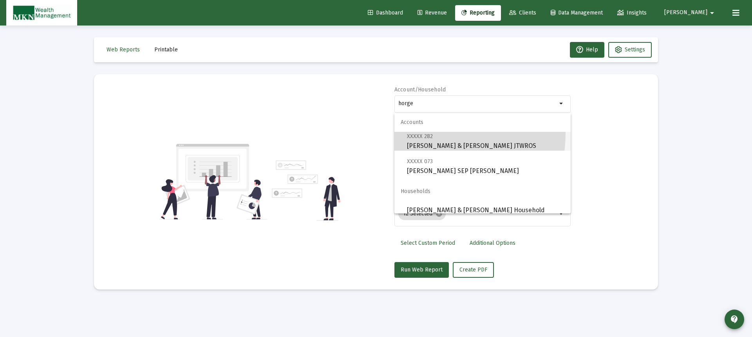
click at [425, 134] on span "XXXXX 282" at bounding box center [420, 136] width 26 height 7
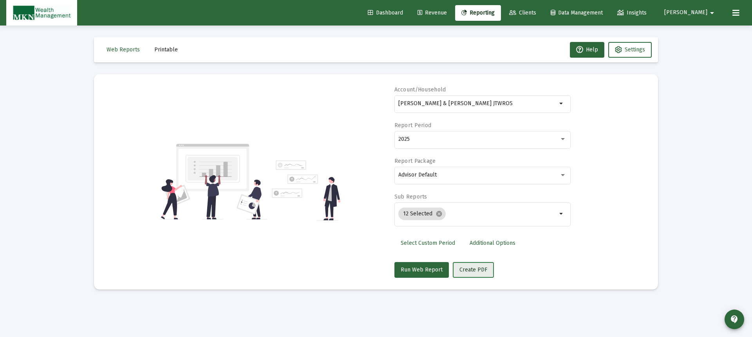
click at [462, 270] on span "Create PDF" at bounding box center [474, 269] width 28 height 7
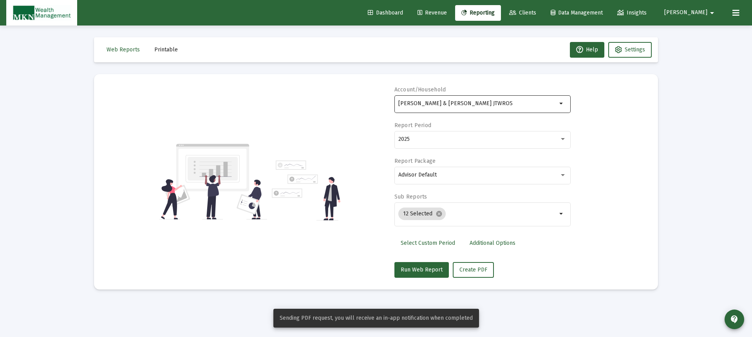
click at [504, 109] on div "[PERSON_NAME] & [PERSON_NAME] JTWROS" at bounding box center [478, 103] width 159 height 19
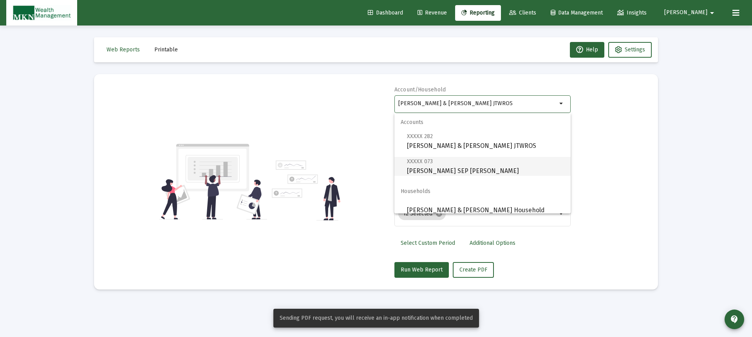
click at [458, 165] on span "XXXXX 073 [PERSON_NAME] SEP [PERSON_NAME]" at bounding box center [486, 165] width 158 height 19
type input "[PERSON_NAME] SEP [PERSON_NAME]"
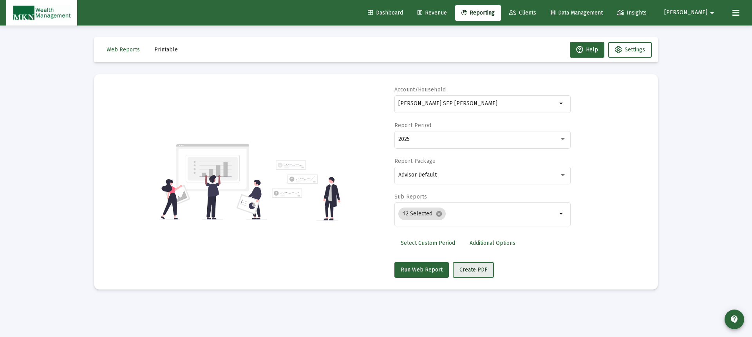
click at [472, 265] on button "Create PDF" at bounding box center [473, 270] width 41 height 16
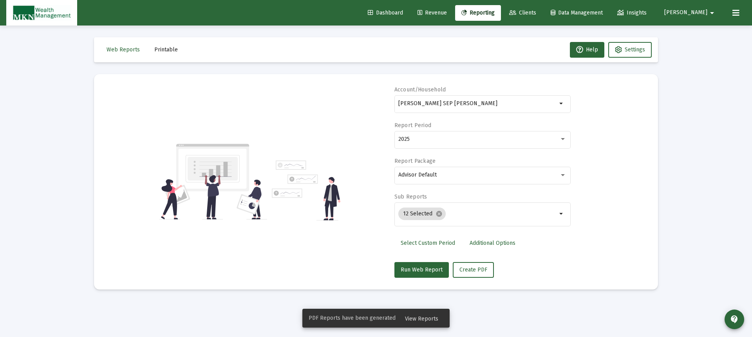
click at [430, 317] on span "View Reports" at bounding box center [421, 318] width 33 height 7
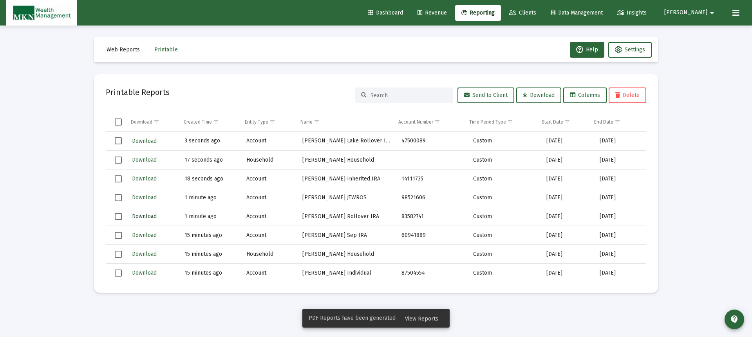
click at [152, 212] on button "Download" at bounding box center [144, 215] width 26 height 11
click at [143, 194] on span "Download" at bounding box center [144, 197] width 25 height 7
click at [139, 178] on span "Download" at bounding box center [144, 178] width 25 height 7
click at [140, 155] on button "Download" at bounding box center [144, 159] width 26 height 11
click at [140, 143] on span "Download" at bounding box center [144, 141] width 25 height 7
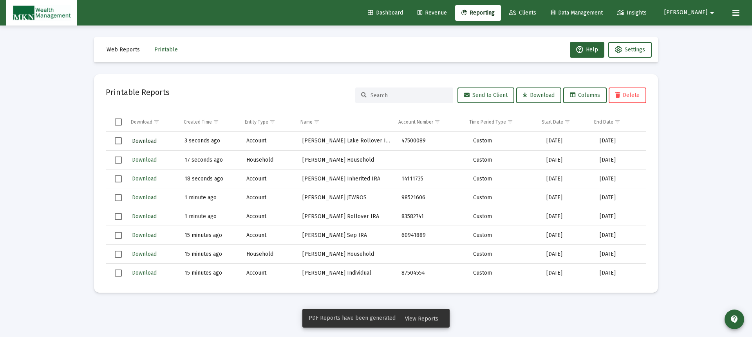
click at [144, 140] on span "Download" at bounding box center [144, 141] width 25 height 7
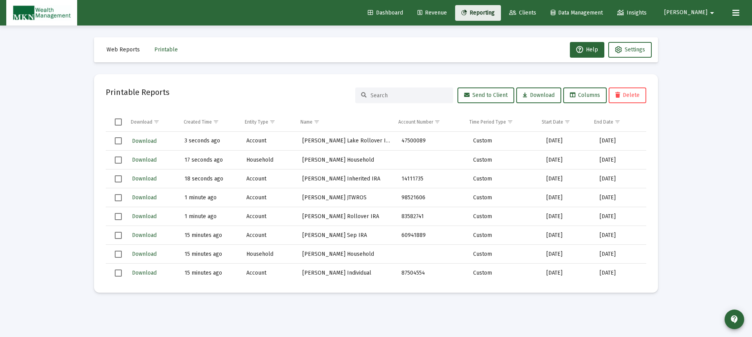
click at [485, 11] on span "Reporting" at bounding box center [478, 12] width 33 height 7
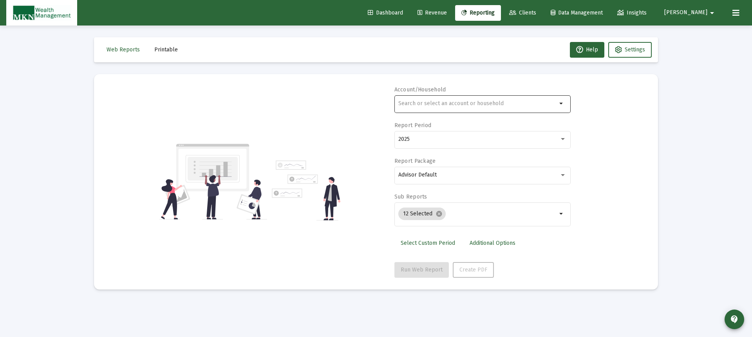
click at [419, 103] on input "text" at bounding box center [478, 103] width 159 height 6
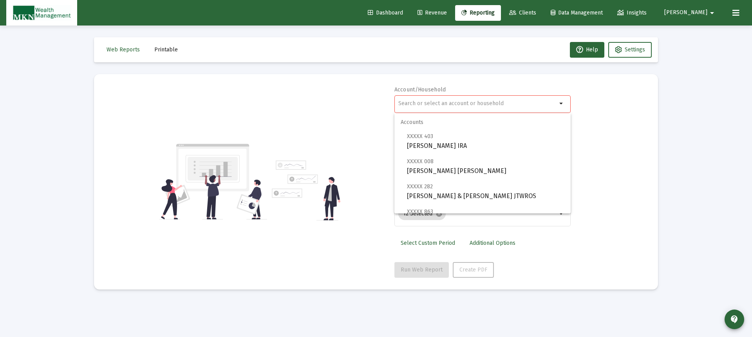
click at [680, 219] on div "Loading... Web Reports Printable Help Settings Account/Household arrow_drop_dow…" at bounding box center [376, 168] width 752 height 337
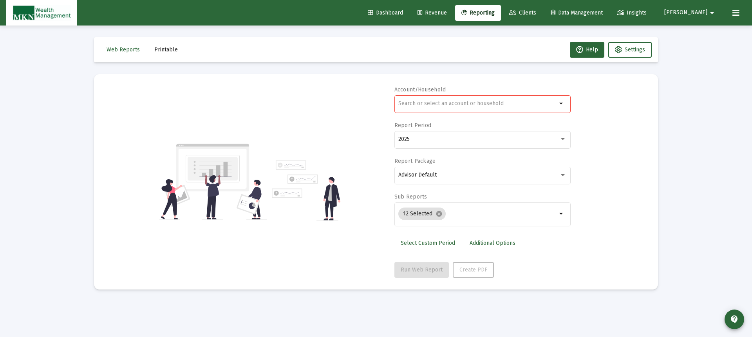
click at [464, 105] on input "text" at bounding box center [478, 103] width 159 height 6
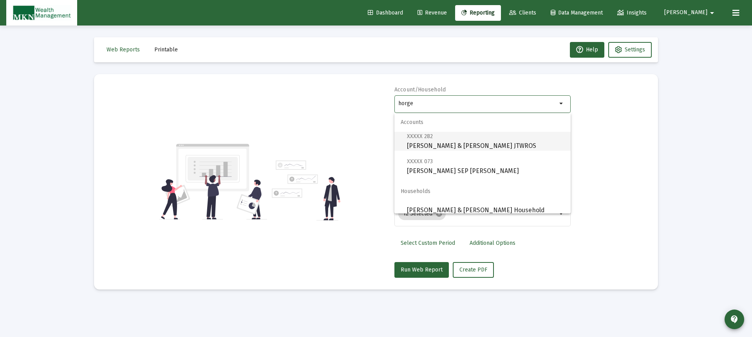
click at [463, 136] on span "XXXXX 282 [PERSON_NAME] & [PERSON_NAME] JTWROS" at bounding box center [486, 140] width 158 height 19
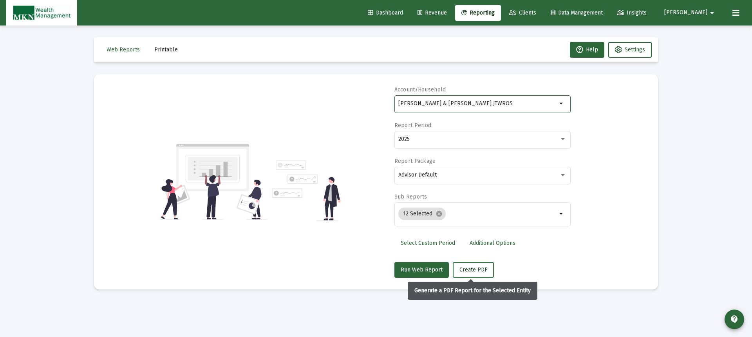
click at [477, 269] on span "Create PDF" at bounding box center [474, 269] width 28 height 7
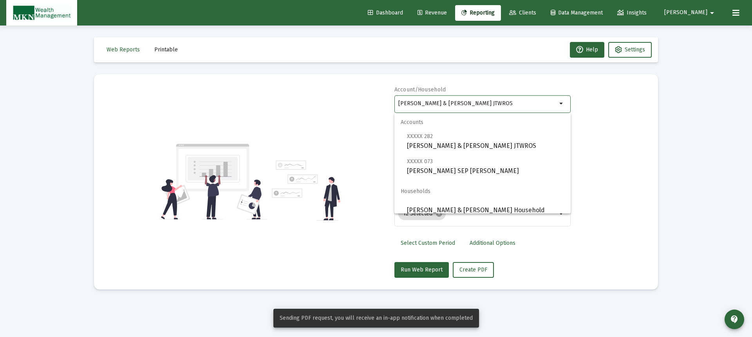
click at [508, 104] on input "[PERSON_NAME] & [PERSON_NAME] JTWROS" at bounding box center [478, 103] width 159 height 6
click at [439, 168] on span "XXXXX 073 [PERSON_NAME] SEP [PERSON_NAME]" at bounding box center [486, 165] width 158 height 19
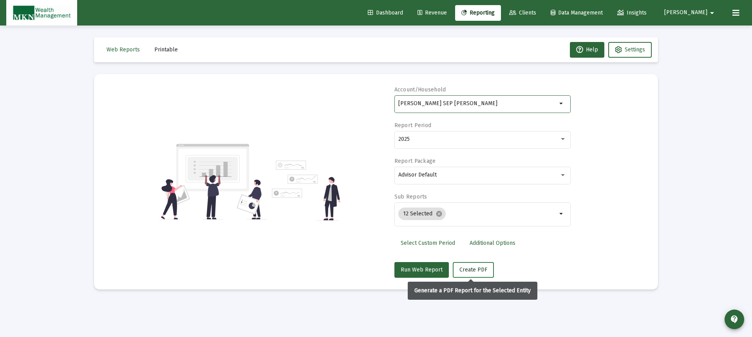
click at [469, 266] on span "Create PDF" at bounding box center [474, 269] width 28 height 7
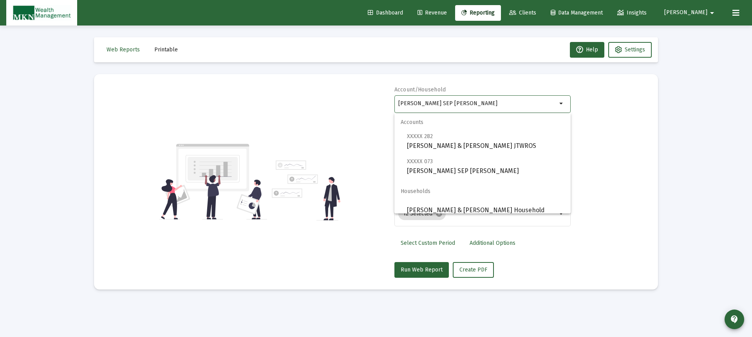
click at [502, 104] on input "[PERSON_NAME] SEP [PERSON_NAME]" at bounding box center [478, 103] width 159 height 6
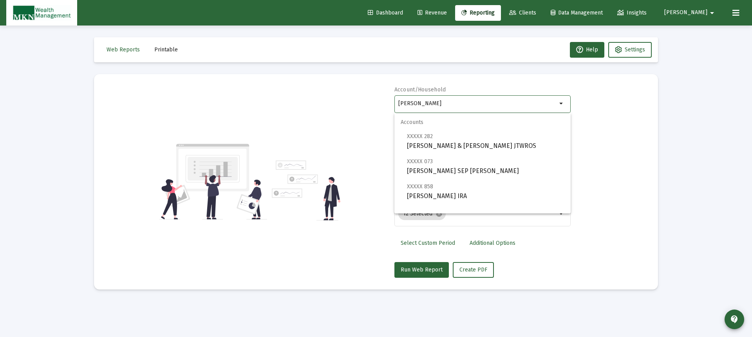
type input "J"
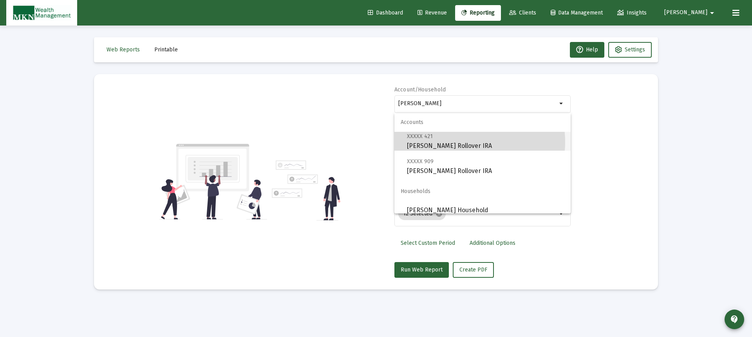
click at [466, 142] on span "XXXXX 421 [PERSON_NAME] Rollover IRA" at bounding box center [486, 140] width 158 height 19
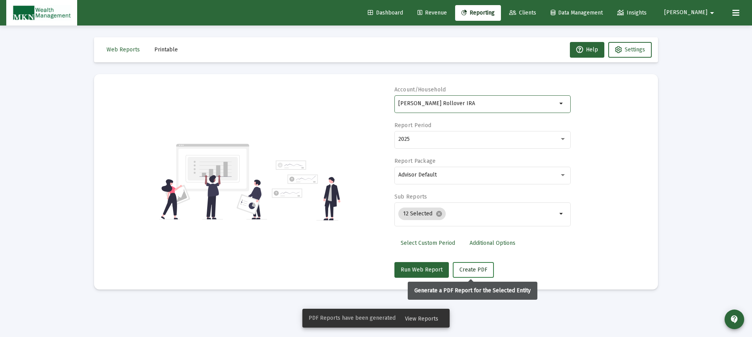
click at [469, 265] on button "Create PDF" at bounding box center [473, 270] width 41 height 16
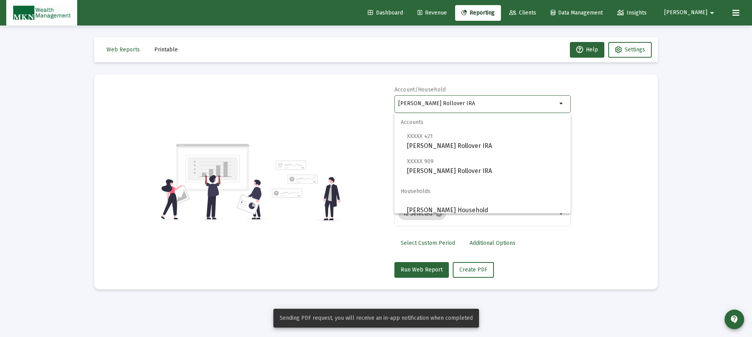
click at [495, 103] on input "[PERSON_NAME] Rollover IRA" at bounding box center [478, 103] width 159 height 6
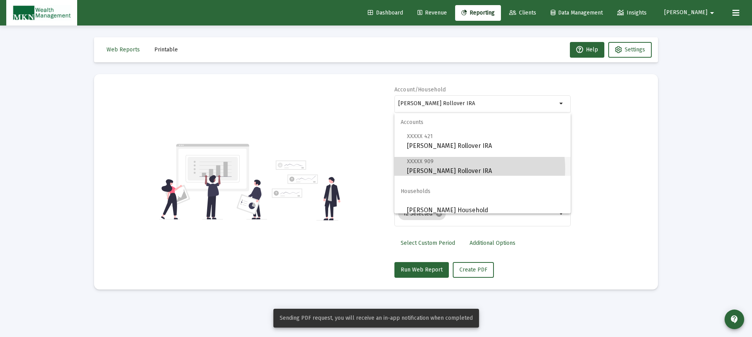
click at [460, 169] on span "XXXXX 909 [PERSON_NAME] Rollover IRA" at bounding box center [486, 165] width 158 height 19
type input "[PERSON_NAME] Rollover IRA"
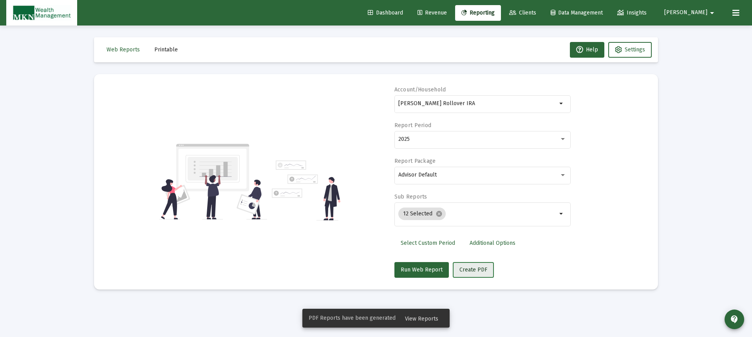
drag, startPoint x: 473, startPoint y: 269, endPoint x: 478, endPoint y: 268, distance: 5.5
click at [473, 269] on span "Create PDF" at bounding box center [474, 269] width 28 height 7
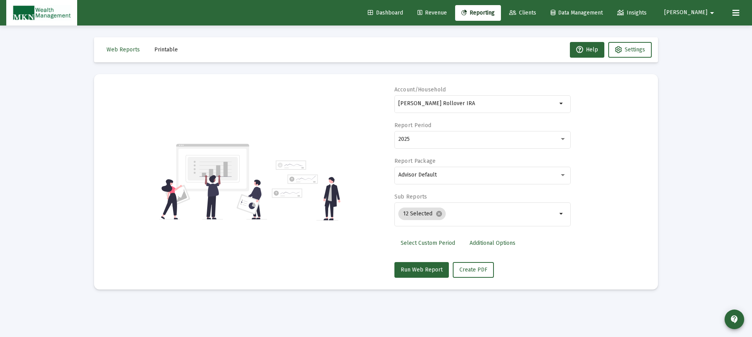
click at [158, 49] on span "Printable" at bounding box center [166, 49] width 24 height 7
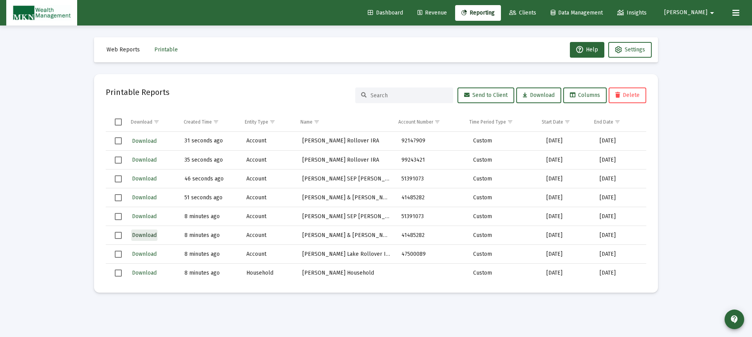
click at [143, 231] on button "Download" at bounding box center [144, 234] width 26 height 11
click at [143, 210] on td "Download" at bounding box center [152, 216] width 53 height 19
click at [146, 157] on span "Download" at bounding box center [144, 159] width 25 height 7
click at [145, 141] on span "Download" at bounding box center [144, 141] width 25 height 7
click at [139, 177] on span "Download" at bounding box center [144, 178] width 25 height 7
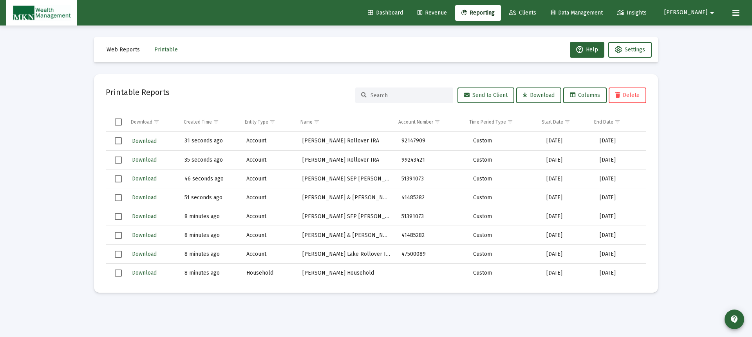
click at [501, 17] on link "Reporting" at bounding box center [478, 13] width 46 height 16
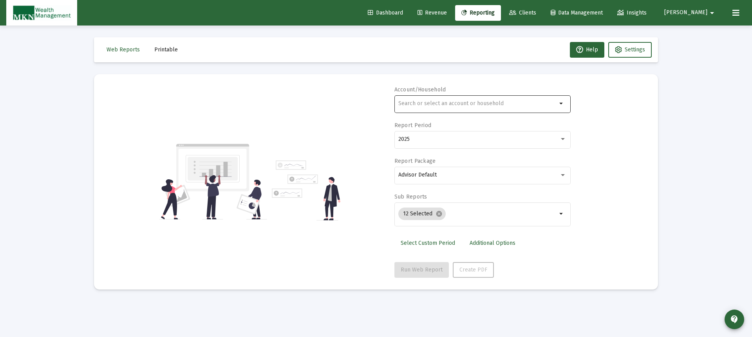
click at [495, 107] on div at bounding box center [478, 103] width 159 height 19
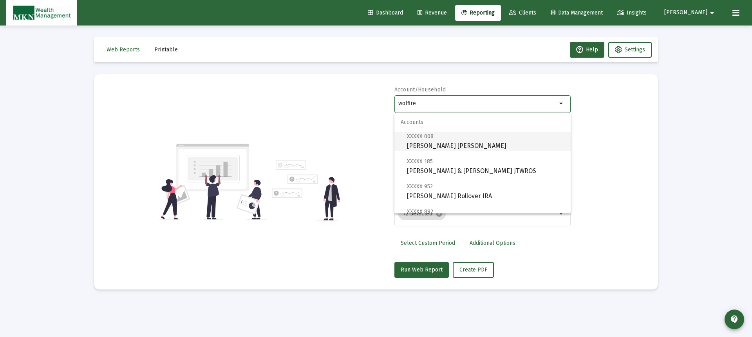
click at [458, 140] on span "XXXXX 008 [PERSON_NAME] IRA" at bounding box center [486, 140] width 158 height 19
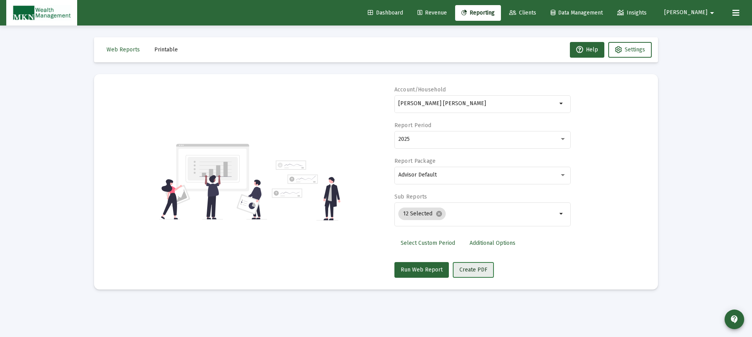
click at [466, 270] on span "Create PDF" at bounding box center [474, 269] width 28 height 7
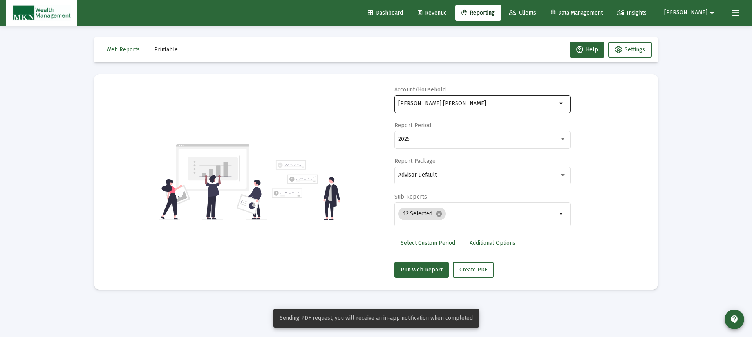
click at [464, 100] on input "[PERSON_NAME] [PERSON_NAME]" at bounding box center [478, 103] width 159 height 6
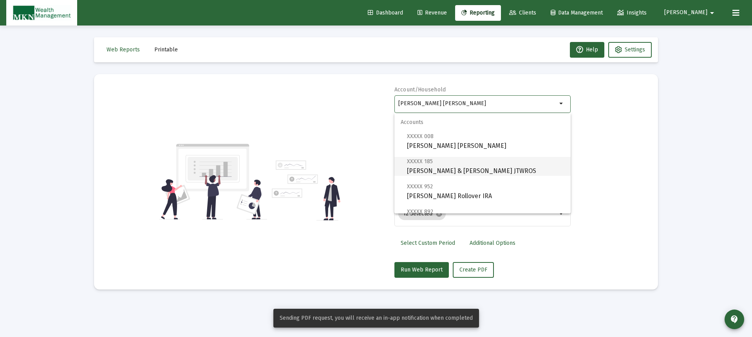
click at [463, 172] on span "XXXXX 185 [PERSON_NAME] & [PERSON_NAME] JTWROS" at bounding box center [486, 165] width 158 height 19
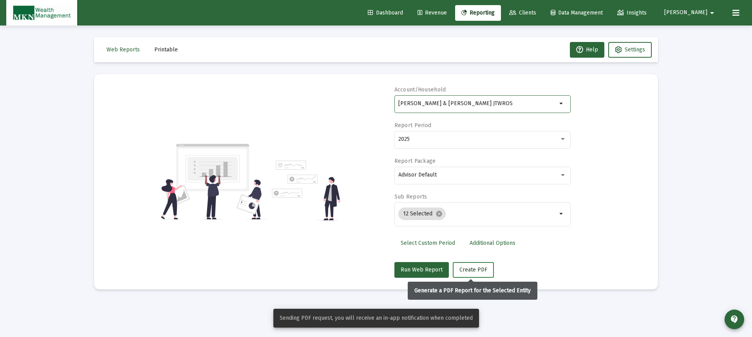
click at [469, 269] on span "Create PDF" at bounding box center [474, 269] width 28 height 7
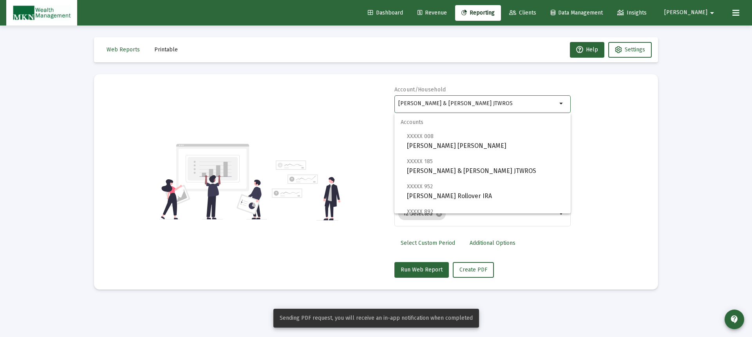
click at [480, 102] on input "[PERSON_NAME] & [PERSON_NAME] JTWROS" at bounding box center [478, 103] width 159 height 6
click at [479, 192] on span "XXXXX 952 [PERSON_NAME] Rollover IRA" at bounding box center [486, 190] width 158 height 19
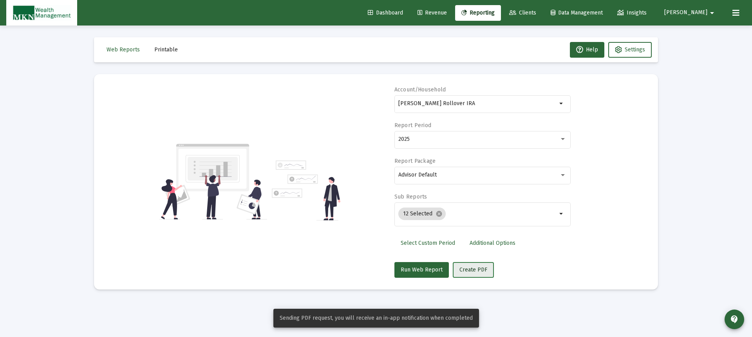
click at [472, 268] on span "Create PDF" at bounding box center [474, 269] width 28 height 7
click at [485, 99] on div "[PERSON_NAME] Rollover IRA" at bounding box center [478, 103] width 159 height 19
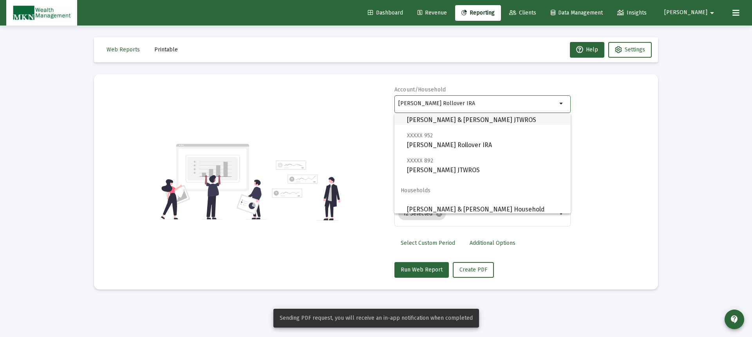
scroll to position [56, 0]
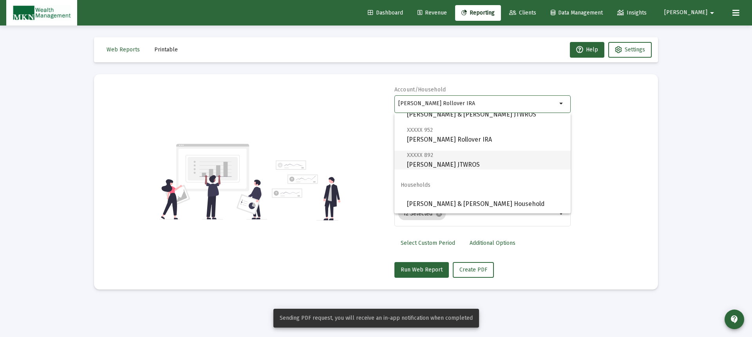
click at [460, 160] on span "XXXXX 892 [PERSON_NAME] JTWROS" at bounding box center [486, 159] width 158 height 19
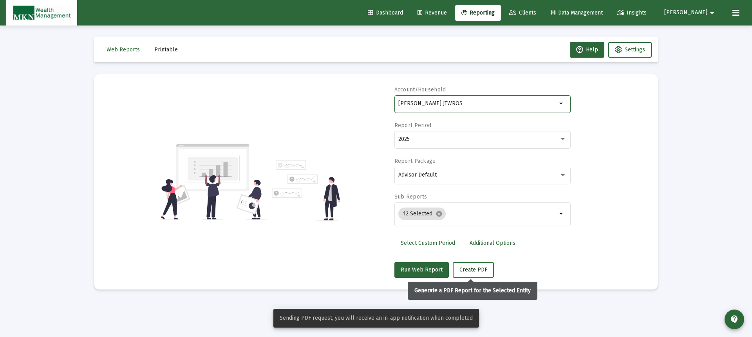
click at [473, 266] on span "Create PDF" at bounding box center [474, 269] width 28 height 7
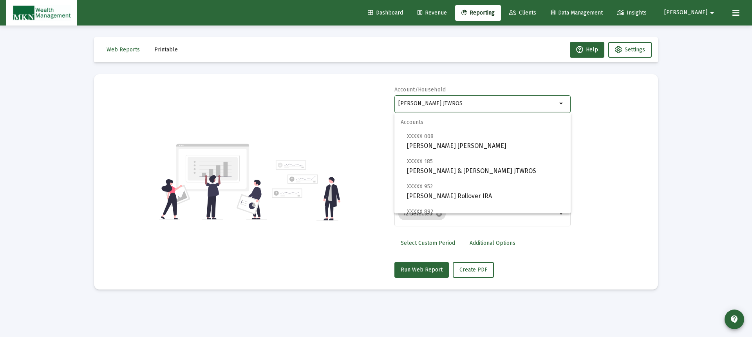
drag, startPoint x: 466, startPoint y: 101, endPoint x: 378, endPoint y: 102, distance: 88.2
click at [378, 102] on div "Account/Household [PERSON_NAME] JTWROS arrow_drop_down Report Period 2025 Repor…" at bounding box center [376, 182] width 541 height 192
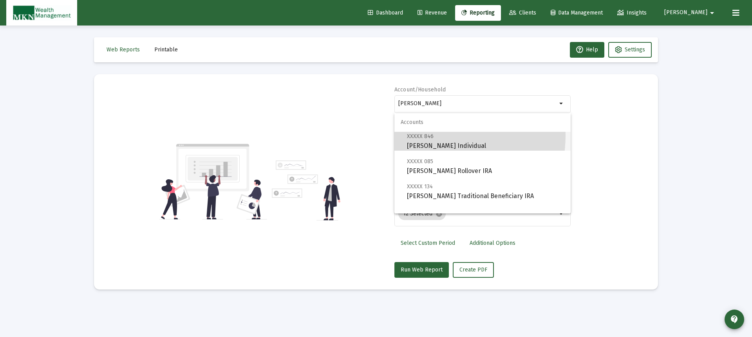
click at [433, 135] on span "XXXXX 846 [PERSON_NAME] Individual" at bounding box center [486, 140] width 158 height 19
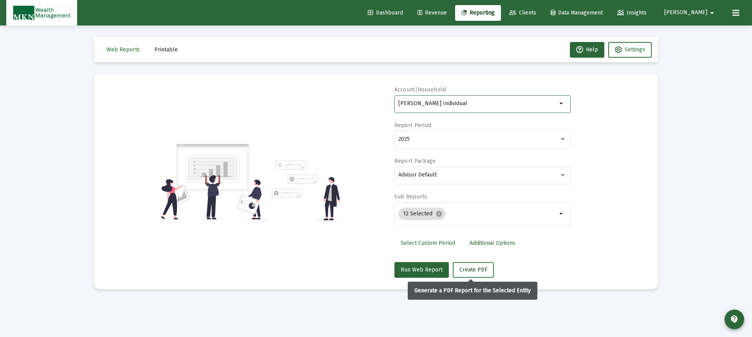
click at [464, 272] on span "Create PDF" at bounding box center [474, 269] width 28 height 7
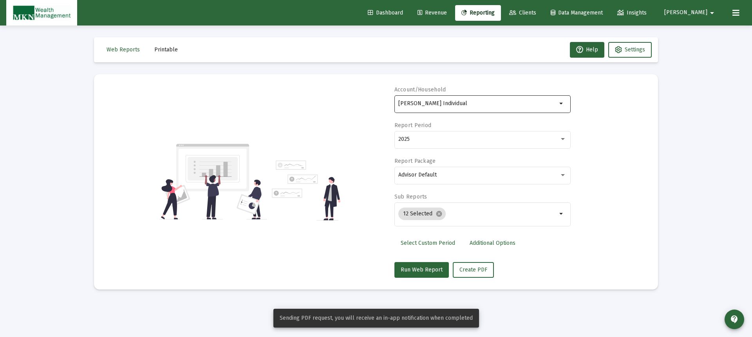
click at [480, 104] on input "[PERSON_NAME] Individual" at bounding box center [478, 103] width 159 height 6
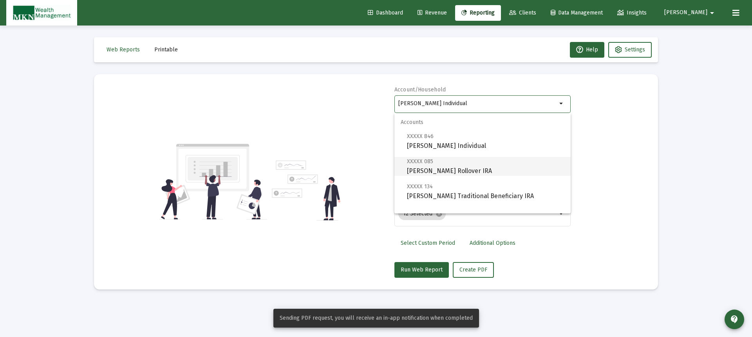
click at [467, 167] on span "XXXXX 085 [PERSON_NAME] Rollover IRA" at bounding box center [486, 165] width 158 height 19
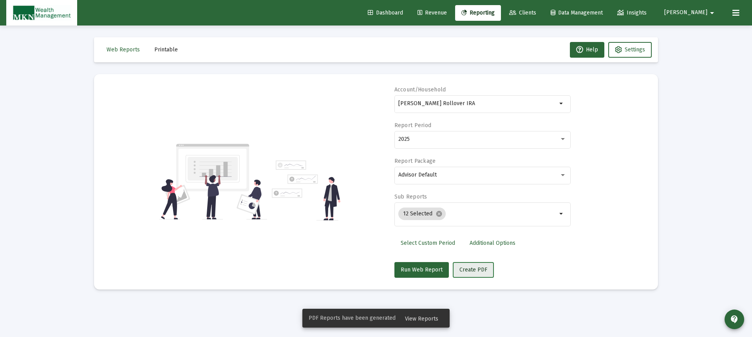
click at [475, 266] on span "Create PDF" at bounding box center [474, 269] width 28 height 7
click at [481, 103] on input "[PERSON_NAME] Rollover IRA" at bounding box center [478, 103] width 159 height 6
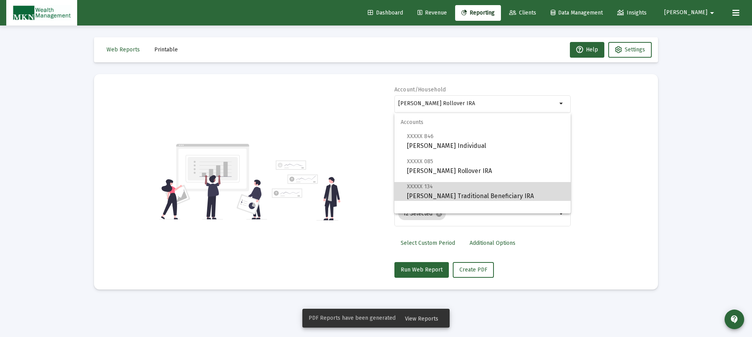
click at [485, 189] on span "XXXXX 134 [PERSON_NAME] Traditional Beneficiary IRA" at bounding box center [486, 190] width 158 height 19
type input "[PERSON_NAME] Traditional Beneficiary IRA"
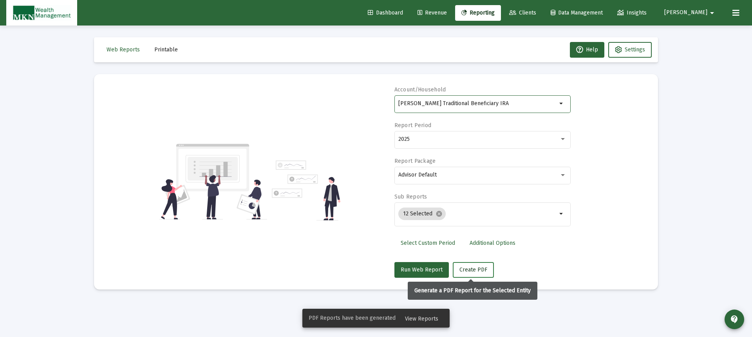
click at [475, 268] on span "Create PDF" at bounding box center [474, 269] width 28 height 7
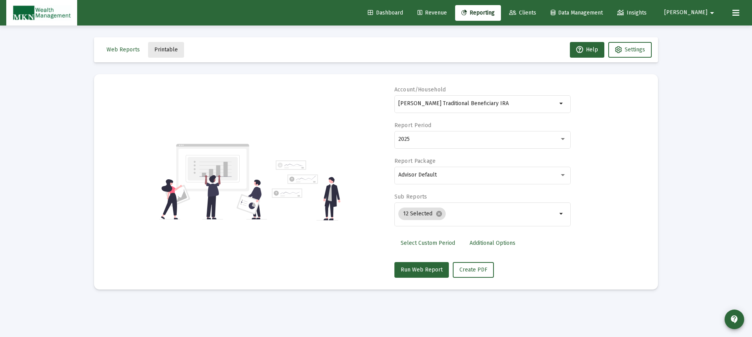
click at [167, 51] on span "Printable" at bounding box center [166, 49] width 24 height 7
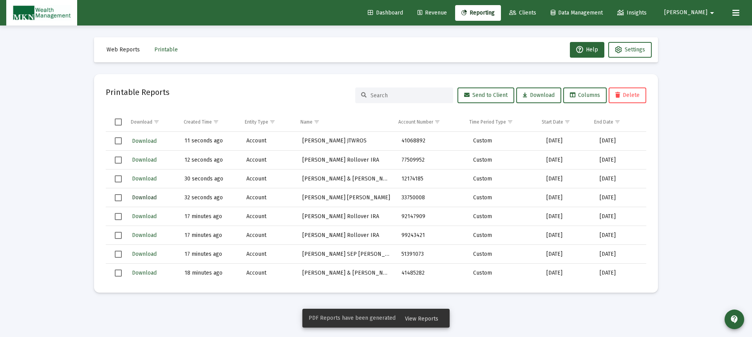
click at [149, 196] on span "Download" at bounding box center [144, 197] width 25 height 7
click at [144, 177] on span "Download" at bounding box center [144, 178] width 25 height 7
click at [149, 159] on span "Download" at bounding box center [144, 159] width 25 height 7
click at [150, 140] on span "Download" at bounding box center [144, 141] width 25 height 7
click at [489, 9] on link "Reporting" at bounding box center [478, 13] width 46 height 16
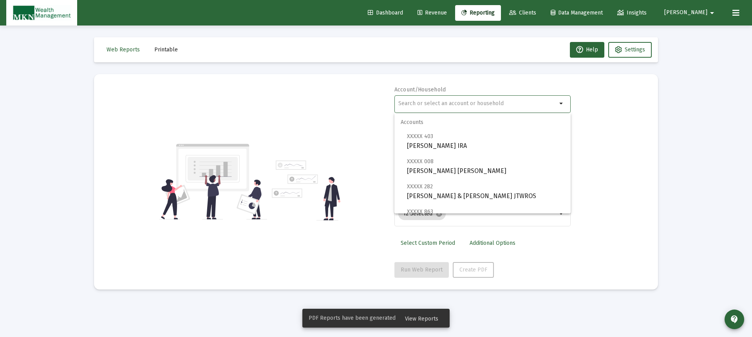
click at [449, 103] on input "text" at bounding box center [478, 103] width 159 height 6
click at [433, 139] on span "XXXXX [STREET_ADDRESS][PERSON_NAME]" at bounding box center [486, 140] width 158 height 19
type input "[PERSON_NAME] IRA"
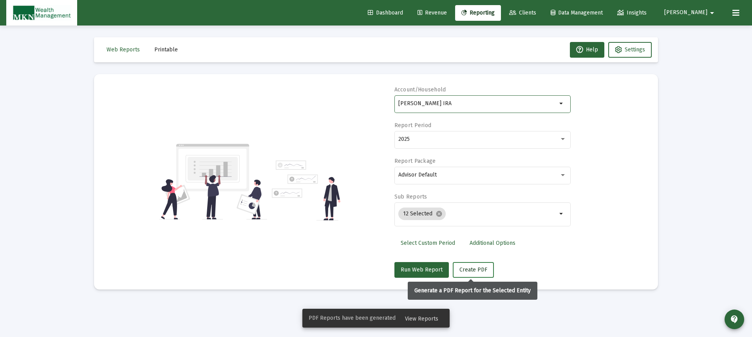
click at [472, 267] on span "Create PDF" at bounding box center [474, 269] width 28 height 7
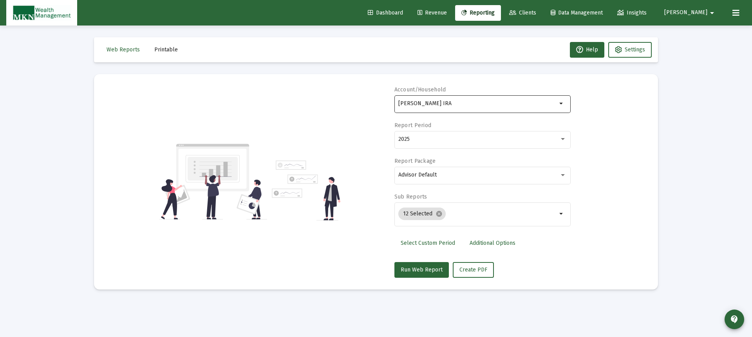
click at [448, 105] on input "[PERSON_NAME] IRA" at bounding box center [478, 103] width 159 height 6
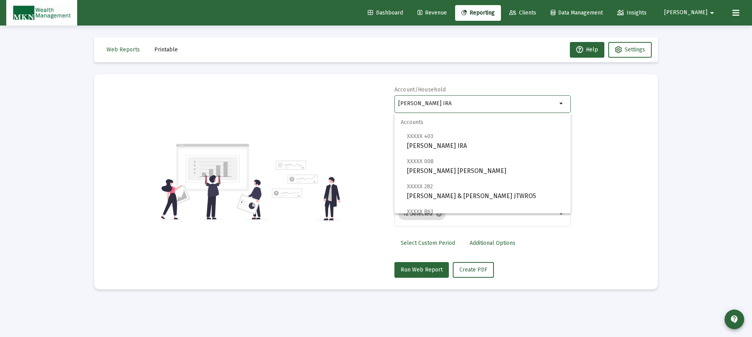
drag, startPoint x: 448, startPoint y: 105, endPoint x: 380, endPoint y: 105, distance: 67.8
click at [380, 105] on div "Account/Household [PERSON_NAME] IRA arrow_drop_down Report Period 2025 Report P…" at bounding box center [376, 182] width 541 height 192
click at [166, 50] on span "Printable" at bounding box center [166, 49] width 24 height 7
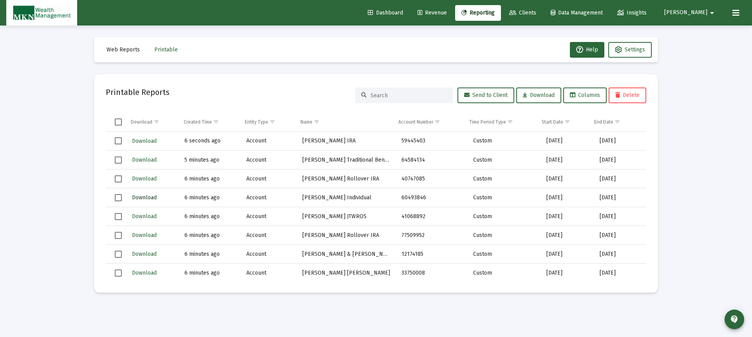
click at [149, 198] on span "Download" at bounding box center [144, 197] width 25 height 7
click at [142, 175] on button "Download" at bounding box center [144, 178] width 26 height 11
click at [145, 158] on span "Download" at bounding box center [144, 159] width 25 height 7
drag, startPoint x: 148, startPoint y: 135, endPoint x: 152, endPoint y: 135, distance: 4.7
click at [148, 135] on button "Download" at bounding box center [144, 140] width 26 height 11
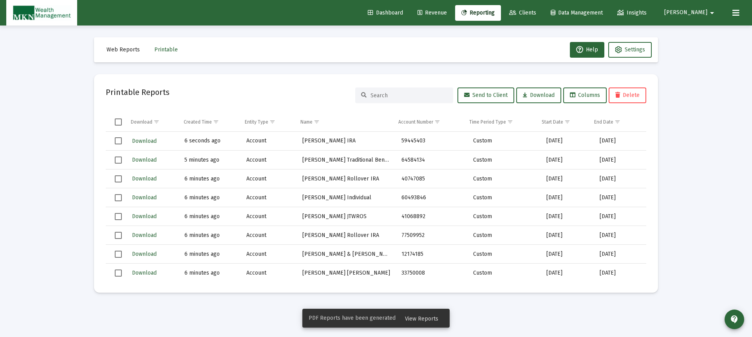
click at [489, 14] on span "Reporting" at bounding box center [478, 12] width 33 height 7
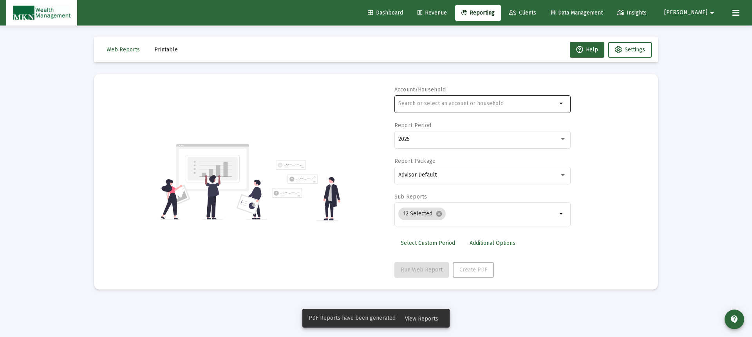
click at [463, 102] on input "text" at bounding box center [478, 103] width 159 height 6
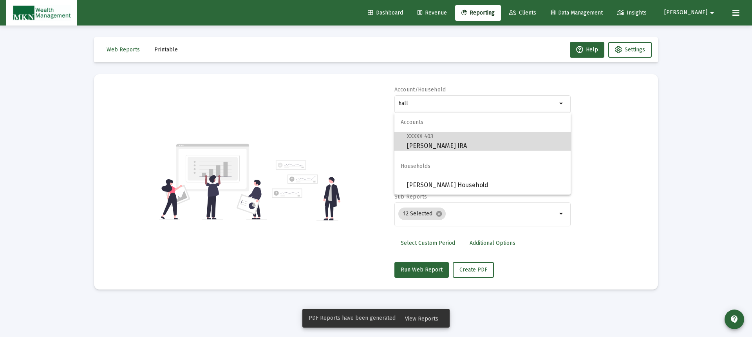
click at [446, 137] on span "XXXXX [STREET_ADDRESS][PERSON_NAME]" at bounding box center [486, 140] width 158 height 19
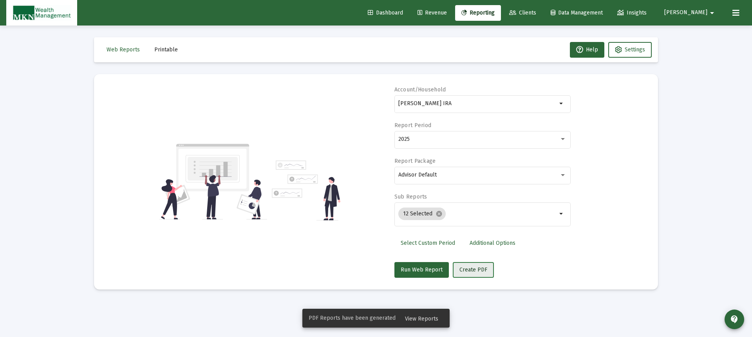
click at [472, 271] on span "Create PDF" at bounding box center [474, 269] width 28 height 7
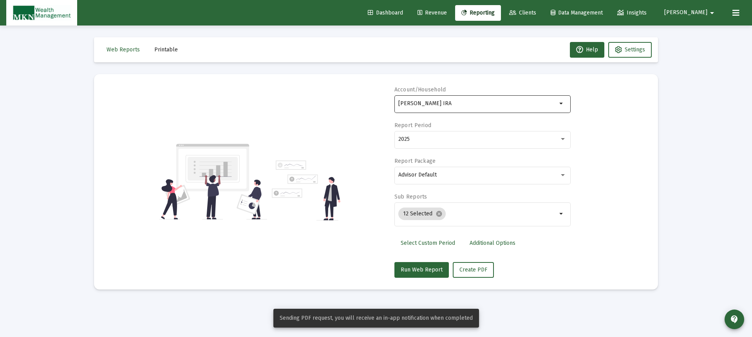
click at [459, 106] on input "[PERSON_NAME] IRA" at bounding box center [478, 103] width 159 height 6
type input "W"
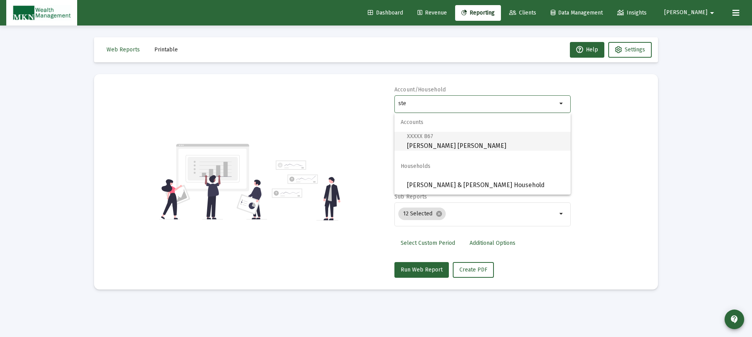
click at [450, 143] on span "XXXXX 867 [PERSON_NAME] [PERSON_NAME]" at bounding box center [486, 140] width 158 height 19
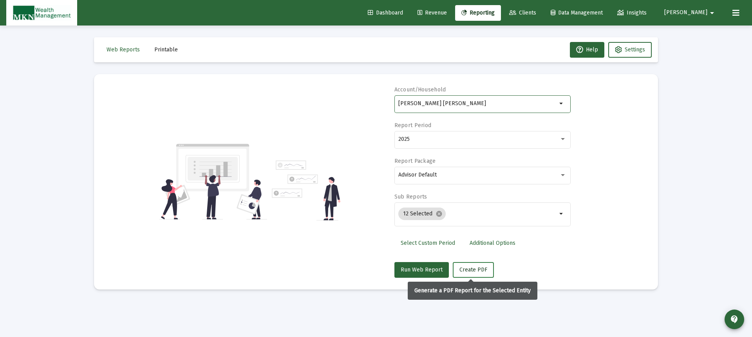
click at [471, 270] on span "Create PDF" at bounding box center [474, 269] width 28 height 7
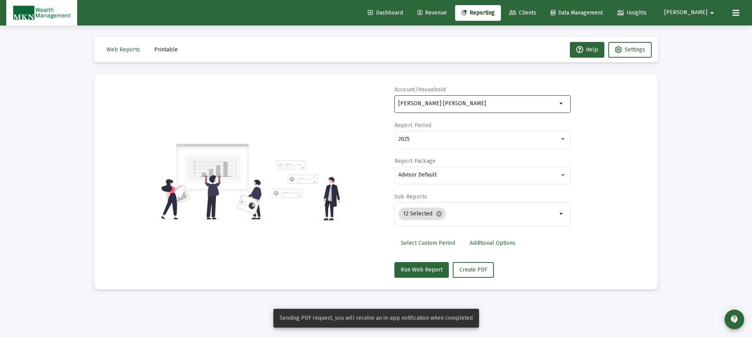
click at [472, 106] on input "[PERSON_NAME] [PERSON_NAME]" at bounding box center [478, 103] width 159 height 6
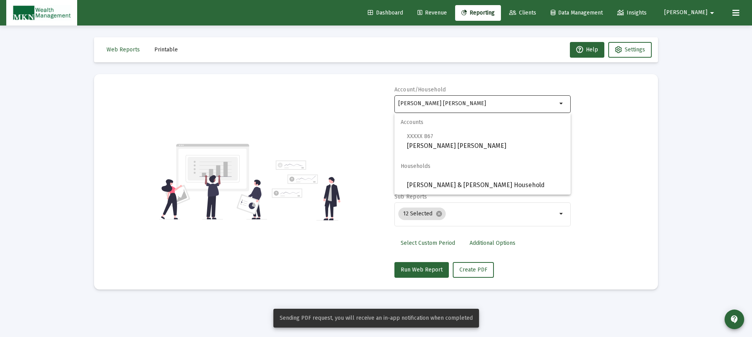
drag, startPoint x: 469, startPoint y: 107, endPoint x: 394, endPoint y: 105, distance: 75.3
click at [395, 105] on div "[PERSON_NAME] IRA arrow_drop_down" at bounding box center [483, 103] width 176 height 19
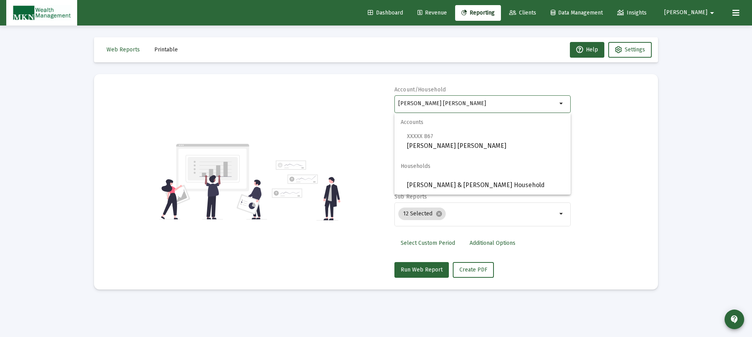
drag, startPoint x: 457, startPoint y: 104, endPoint x: 377, endPoint y: 95, distance: 79.6
click at [377, 95] on div "Account/Household [PERSON_NAME] IRA arrow_drop_down Report Period 2025 Report P…" at bounding box center [376, 182] width 541 height 192
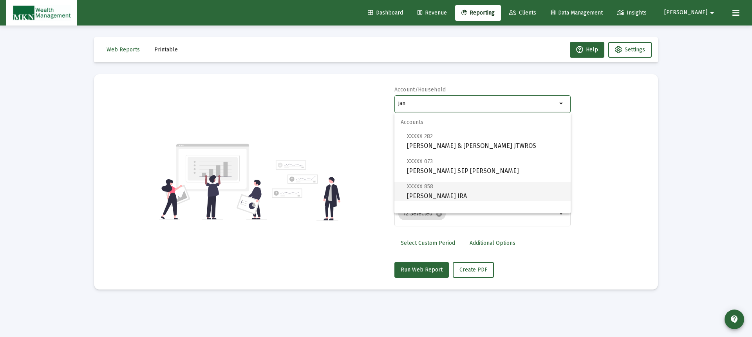
click at [434, 188] on span "XXXXX 858 [PERSON_NAME] IRA" at bounding box center [486, 190] width 158 height 19
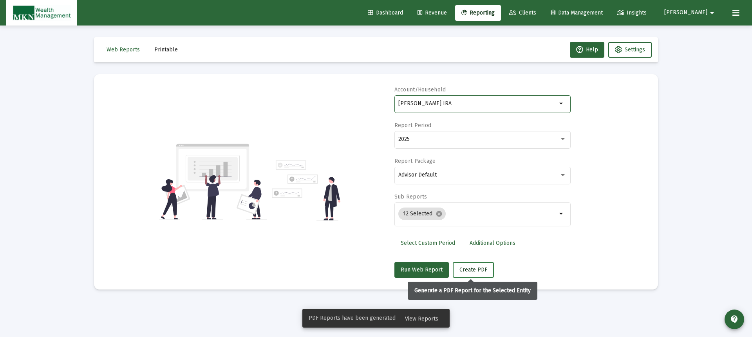
click at [471, 268] on span "Create PDF" at bounding box center [474, 269] width 28 height 7
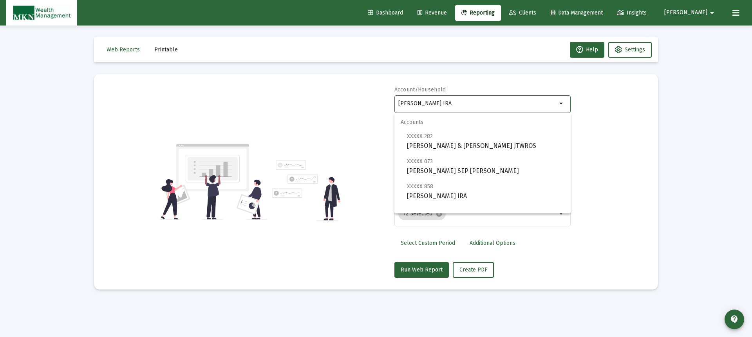
drag, startPoint x: 458, startPoint y: 105, endPoint x: 389, endPoint y: 102, distance: 69.0
click at [389, 102] on div "Account/Household [PERSON_NAME] IRA arrow_drop_down Report Period 2025 Report P…" at bounding box center [376, 182] width 541 height 192
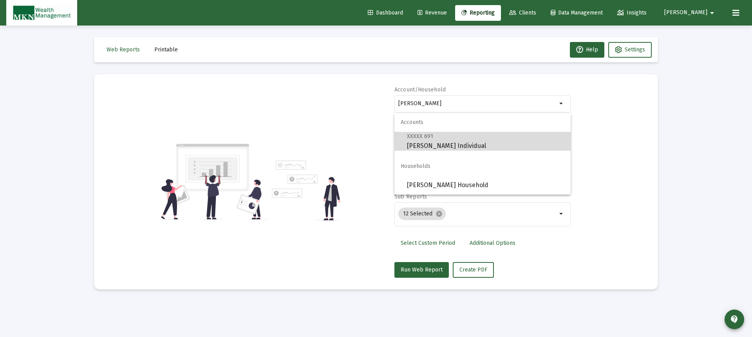
click at [428, 142] on span "XXXXX 691 [PERSON_NAME] Individual" at bounding box center [486, 140] width 158 height 19
type input "[PERSON_NAME] Individual"
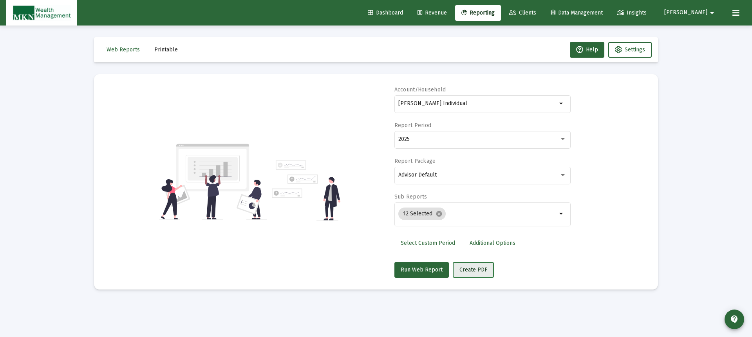
click at [475, 268] on span "Create PDF" at bounding box center [474, 269] width 28 height 7
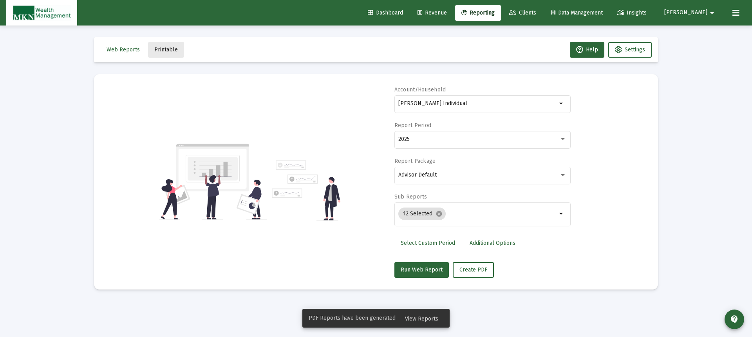
click at [170, 47] on span "Printable" at bounding box center [166, 49] width 24 height 7
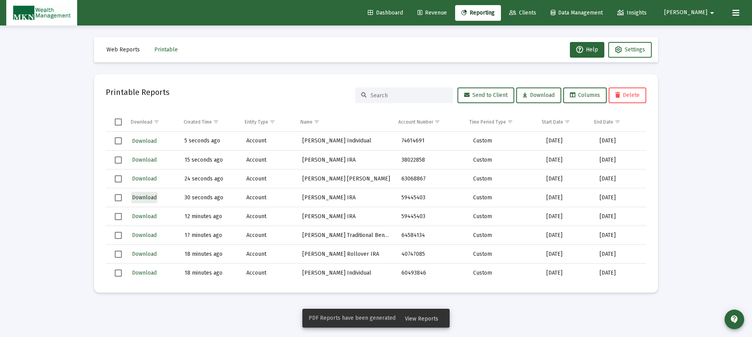
click at [137, 196] on span "Download" at bounding box center [144, 197] width 25 height 7
click at [148, 178] on span "Download" at bounding box center [144, 178] width 25 height 7
click at [142, 158] on span "Download" at bounding box center [144, 159] width 25 height 7
click at [141, 141] on span "Download" at bounding box center [144, 141] width 25 height 7
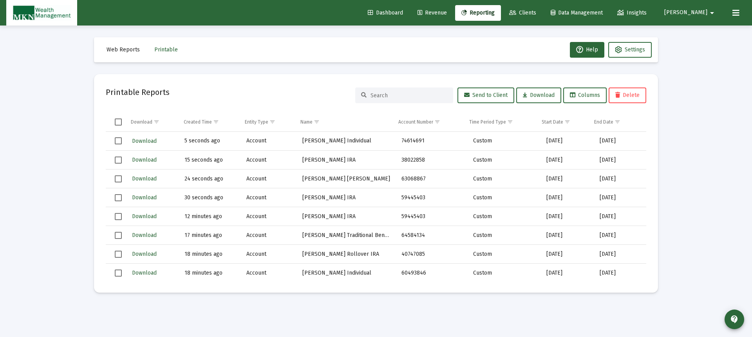
click at [495, 11] on span "Reporting" at bounding box center [478, 12] width 33 height 7
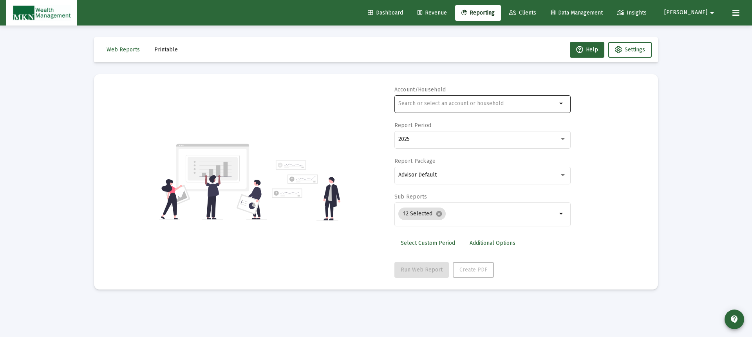
click at [449, 100] on input "text" at bounding box center [478, 103] width 159 height 6
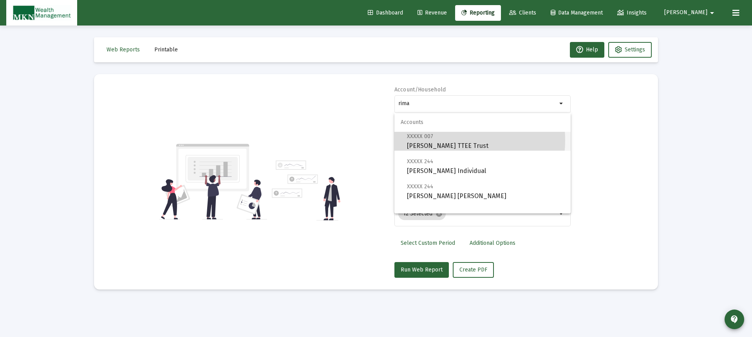
click at [453, 140] on span "XXXXX 007 [PERSON_NAME] TTEE Trust" at bounding box center [486, 140] width 158 height 19
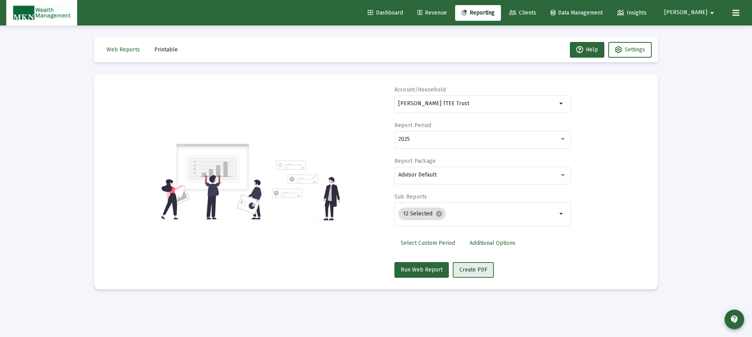
click at [472, 267] on span "Create PDF" at bounding box center [474, 269] width 28 height 7
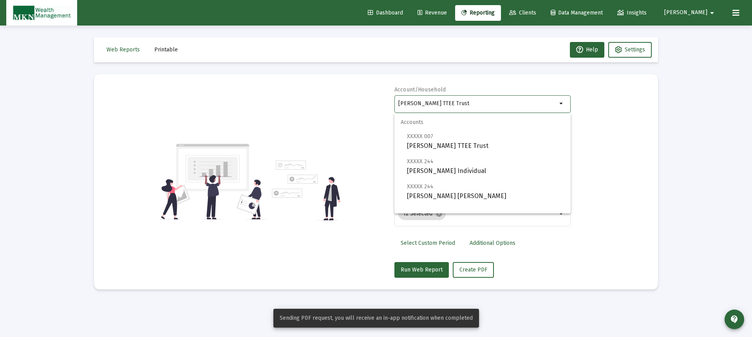
click at [483, 103] on input "[PERSON_NAME] TTEE Trust" at bounding box center [478, 103] width 159 height 6
click at [460, 172] on span "XXXXX 244 [PERSON_NAME] Individual" at bounding box center [486, 165] width 158 height 19
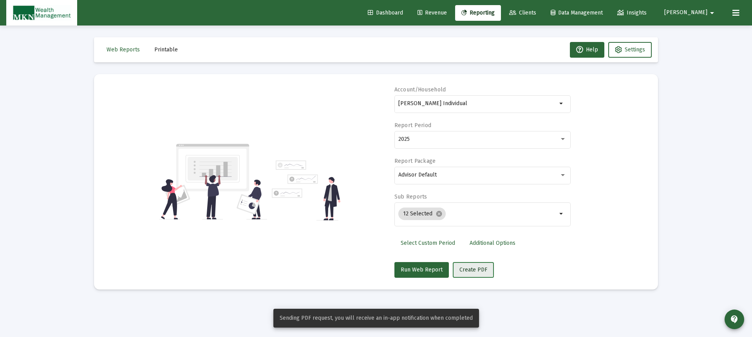
click at [467, 267] on span "Create PDF" at bounding box center [474, 269] width 28 height 7
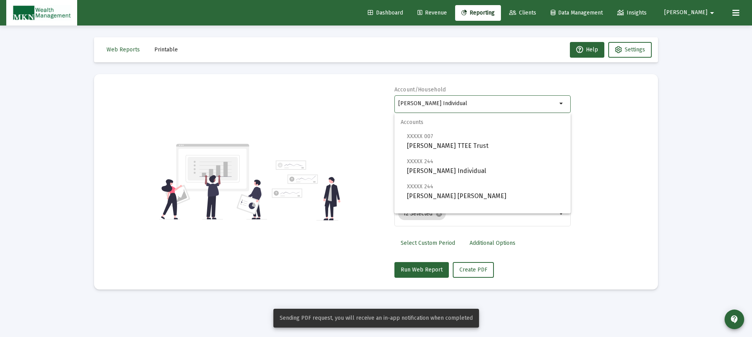
click at [466, 106] on input "[PERSON_NAME] Individual" at bounding box center [478, 103] width 159 height 6
click at [460, 193] on span "XXXXX 244 [PERSON_NAME] [PERSON_NAME]" at bounding box center [486, 190] width 158 height 19
type input "[PERSON_NAME] [PERSON_NAME]"
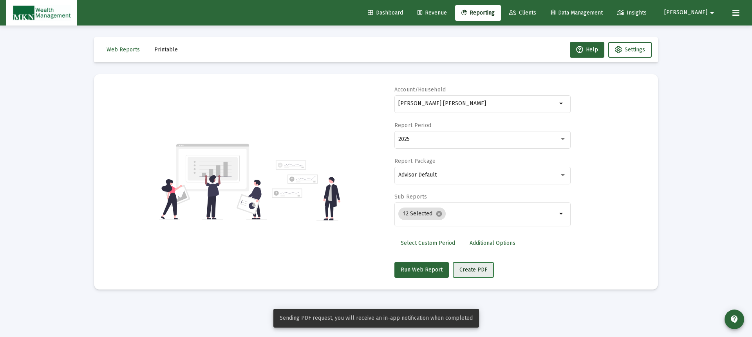
click at [471, 268] on span "Create PDF" at bounding box center [474, 269] width 28 height 7
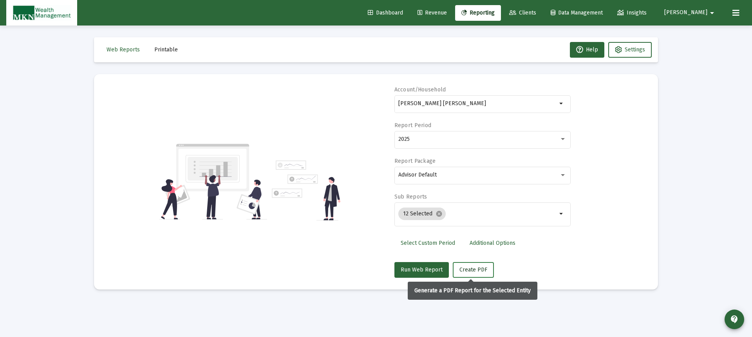
click at [474, 269] on span "Create PDF" at bounding box center [474, 269] width 28 height 7
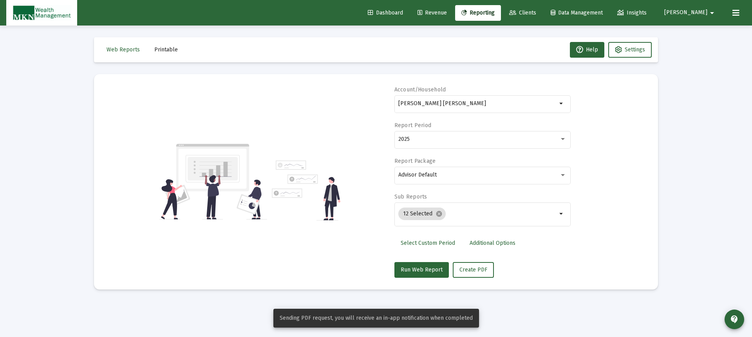
click at [155, 50] on span "Printable" at bounding box center [166, 49] width 24 height 7
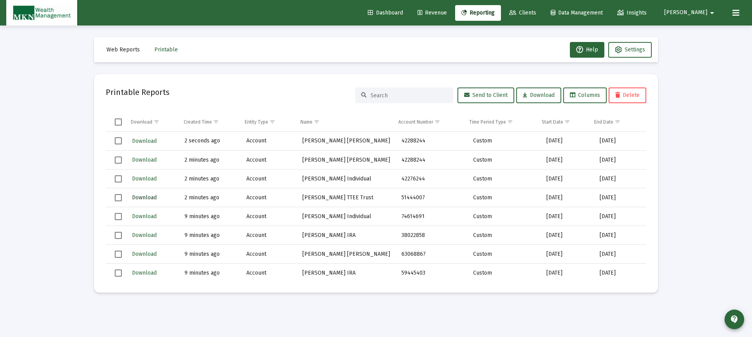
click at [151, 195] on span "Download" at bounding box center [144, 197] width 25 height 7
click at [153, 179] on span "Download" at bounding box center [144, 178] width 25 height 7
click at [145, 158] on span "Download" at bounding box center [144, 159] width 25 height 7
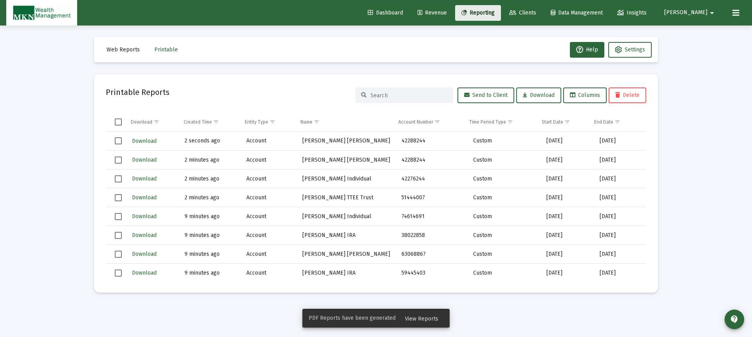
click at [495, 14] on span "Reporting" at bounding box center [478, 12] width 33 height 7
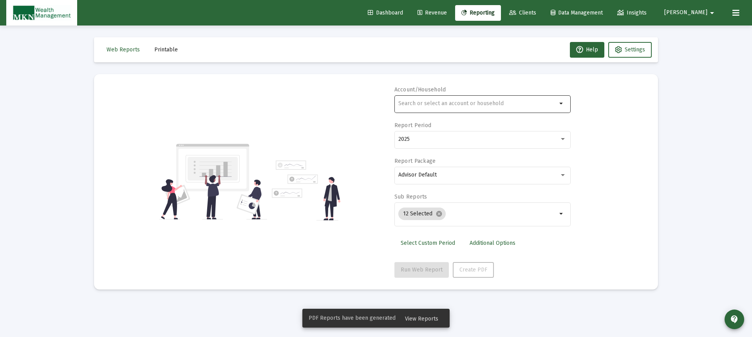
click at [458, 102] on input "text" at bounding box center [478, 103] width 159 height 6
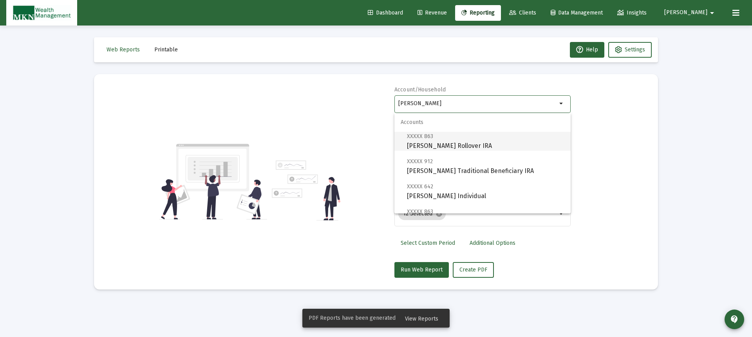
click at [467, 143] on span "XXXXX 863 [PERSON_NAME] Rollover IRA" at bounding box center [486, 140] width 158 height 19
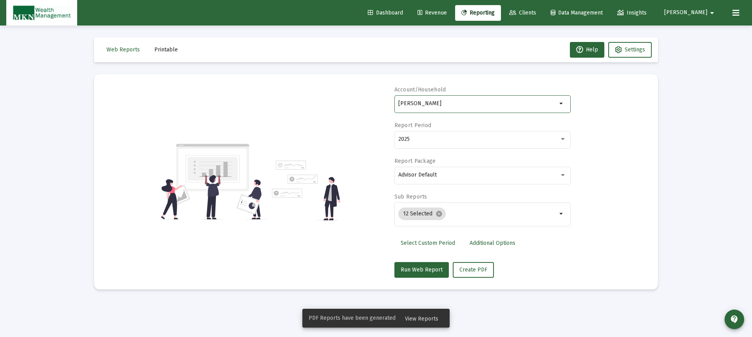
type input "[PERSON_NAME] Rollover IRA"
click at [437, 212] on mat-icon "cancel" at bounding box center [439, 213] width 7 height 7
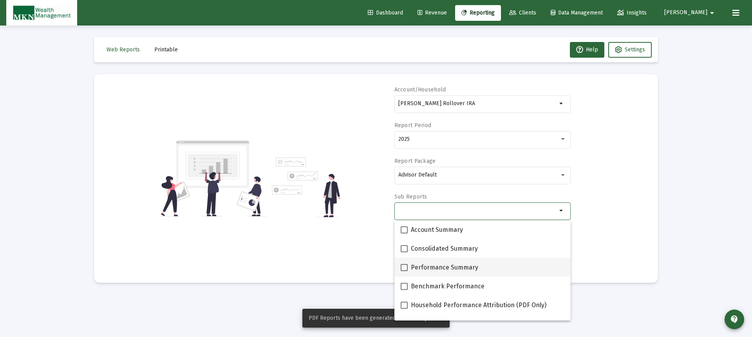
click at [405, 265] on span at bounding box center [404, 267] width 7 height 7
click at [404, 271] on input "Performance Summary" at bounding box center [404, 271] width 0 height 0
checkbox input "true"
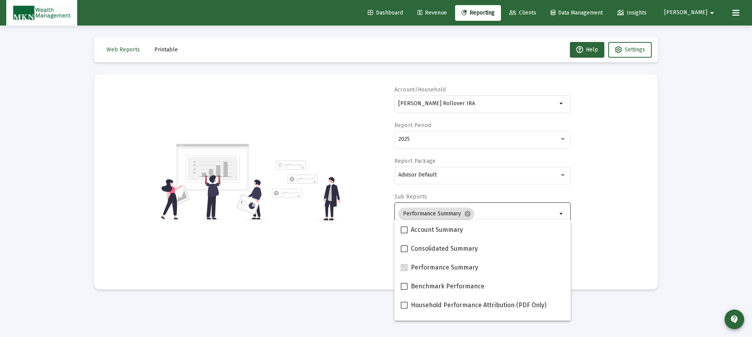
click at [597, 247] on div "Account/Household [PERSON_NAME] Rollover IRA arrow_drop_down Report Period 2025…" at bounding box center [376, 182] width 541 height 192
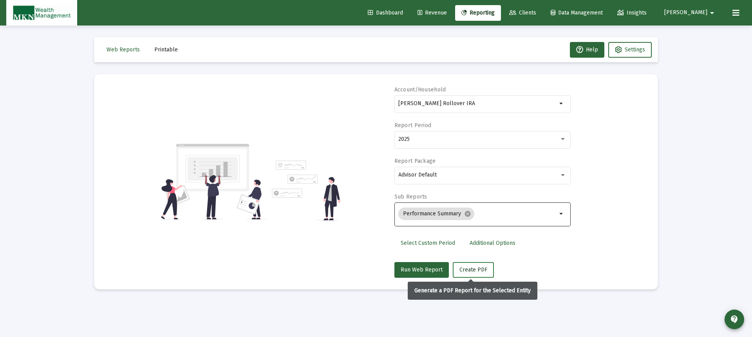
click at [479, 270] on span "Create PDF" at bounding box center [474, 269] width 28 height 7
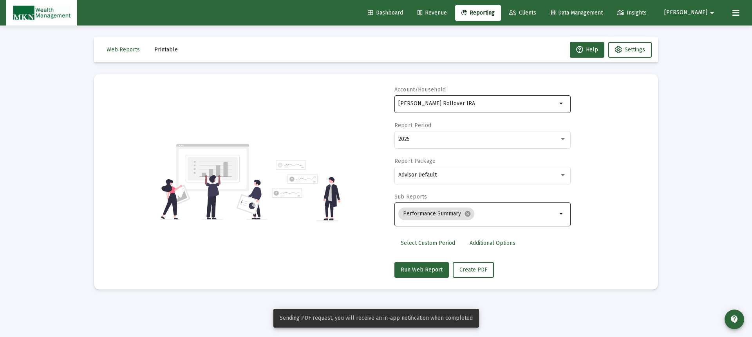
click at [480, 99] on div "[PERSON_NAME] Rollover IRA" at bounding box center [478, 103] width 159 height 19
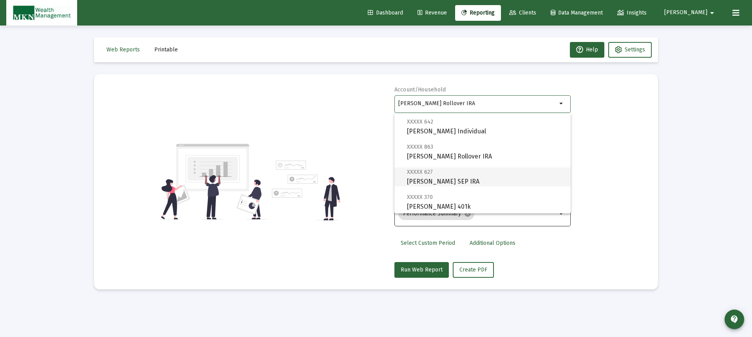
scroll to position [78, 0]
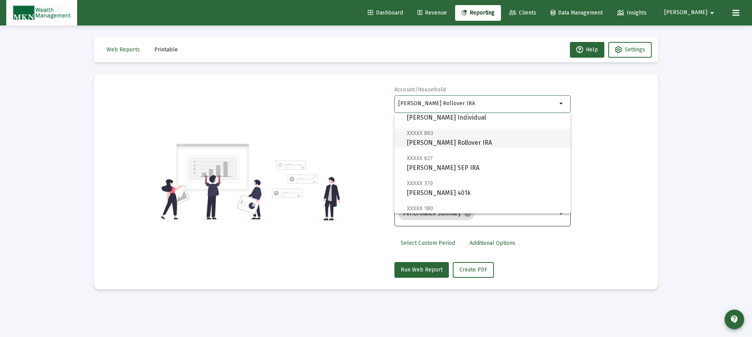
click at [447, 136] on span "XXXXX 863 [PERSON_NAME] Rollover IRA" at bounding box center [486, 137] width 158 height 19
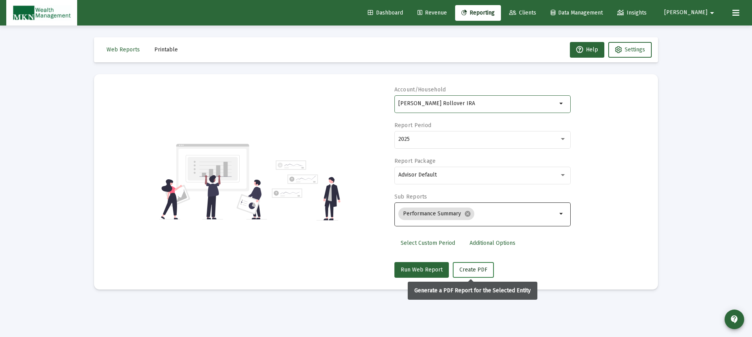
click at [464, 267] on span "Create PDF" at bounding box center [474, 269] width 28 height 7
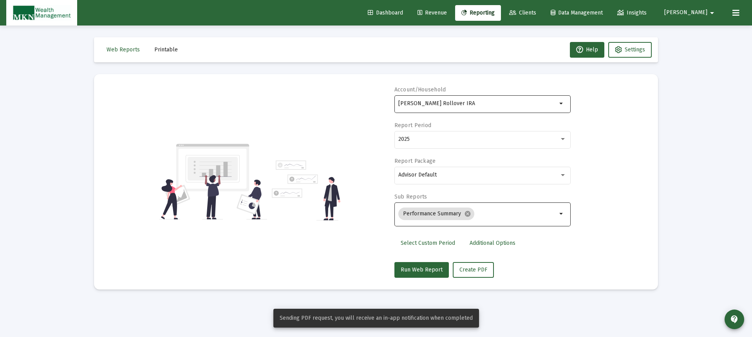
click at [494, 107] on div "[PERSON_NAME] Rollover IRA" at bounding box center [478, 103] width 159 height 19
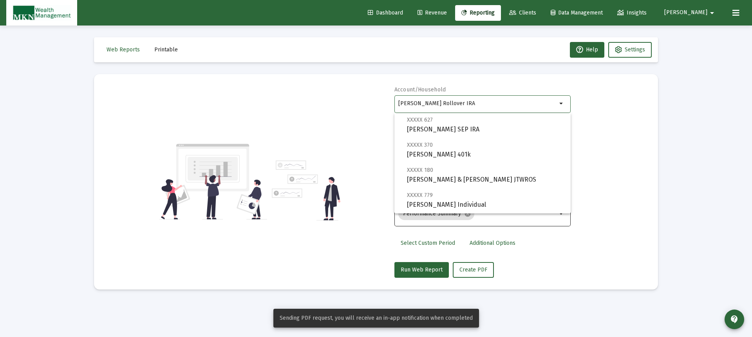
scroll to position [118, 0]
click at [457, 150] on span "XXXXX 370 [PERSON_NAME] 401k" at bounding box center [486, 148] width 158 height 19
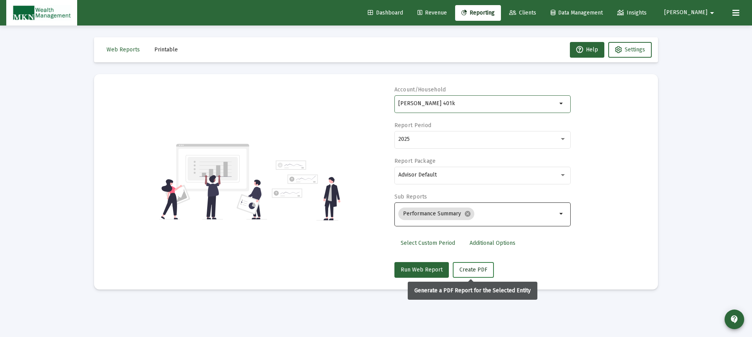
drag, startPoint x: 474, startPoint y: 272, endPoint x: 477, endPoint y: 261, distance: 10.7
click at [475, 269] on span "Create PDF" at bounding box center [474, 269] width 28 height 7
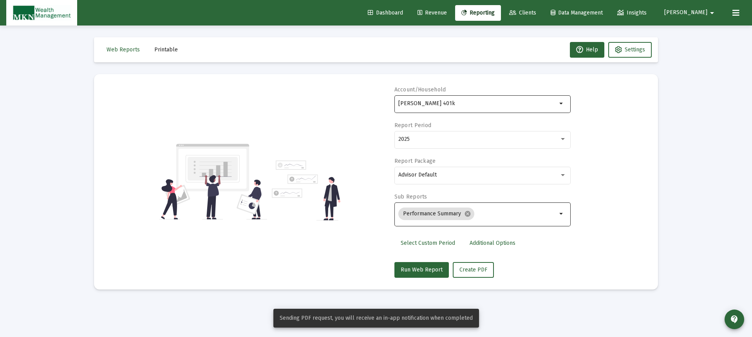
click at [472, 102] on input "[PERSON_NAME] 401k" at bounding box center [478, 103] width 159 height 6
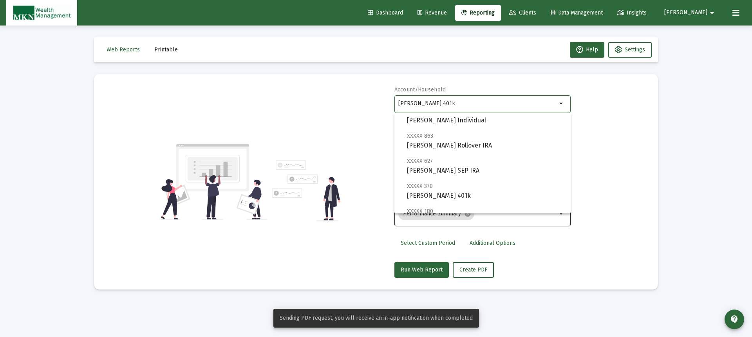
scroll to position [78, 0]
click at [466, 143] on span "XXXXX 863 [PERSON_NAME] Rollover IRA" at bounding box center [486, 137] width 158 height 19
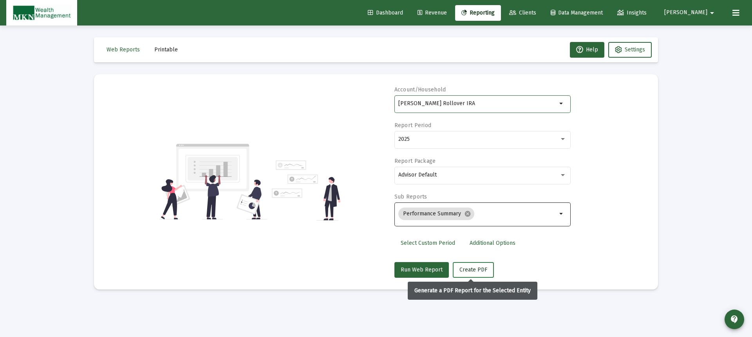
drag, startPoint x: 476, startPoint y: 269, endPoint x: 477, endPoint y: 265, distance: 4.4
click at [476, 268] on span "Create PDF" at bounding box center [474, 269] width 28 height 7
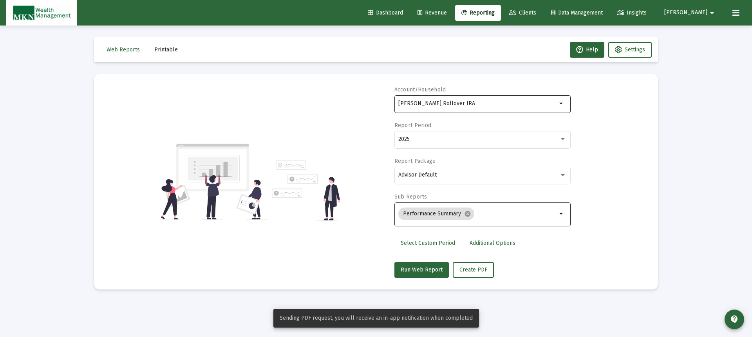
click at [478, 103] on input "[PERSON_NAME] Rollover IRA" at bounding box center [478, 103] width 159 height 6
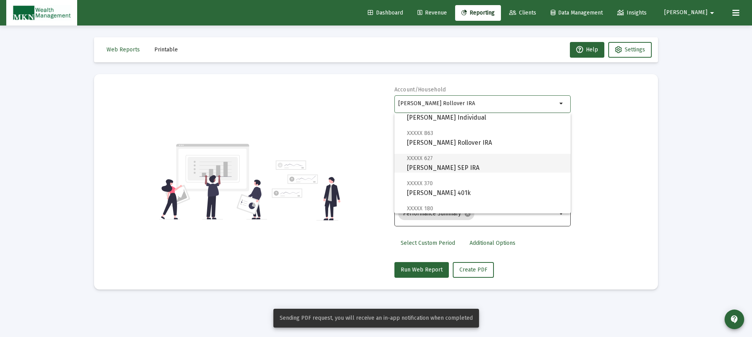
click at [455, 163] on span "XXXXX 627 [PERSON_NAME] SEP IRA" at bounding box center [486, 162] width 158 height 19
type input "[PERSON_NAME] SEP IRA"
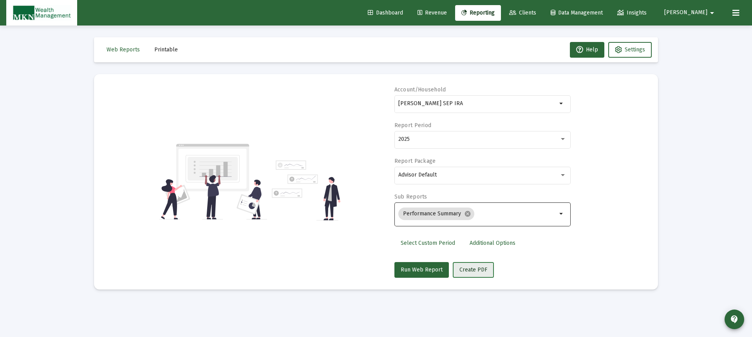
click at [471, 269] on span "Create PDF" at bounding box center [474, 269] width 28 height 7
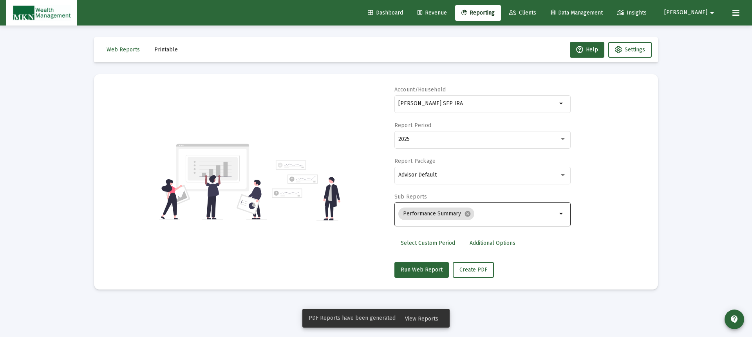
click at [161, 50] on span "Printable" at bounding box center [166, 49] width 24 height 7
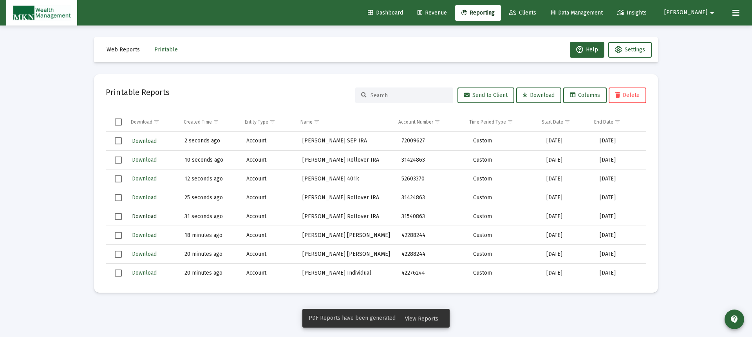
drag, startPoint x: 148, startPoint y: 212, endPoint x: 152, endPoint y: 212, distance: 3.9
click at [151, 212] on button "Download" at bounding box center [144, 215] width 26 height 11
click at [154, 195] on span "Download" at bounding box center [144, 197] width 25 height 7
click at [151, 177] on span "Download" at bounding box center [144, 178] width 25 height 7
click at [149, 140] on span "Download" at bounding box center [144, 141] width 25 height 7
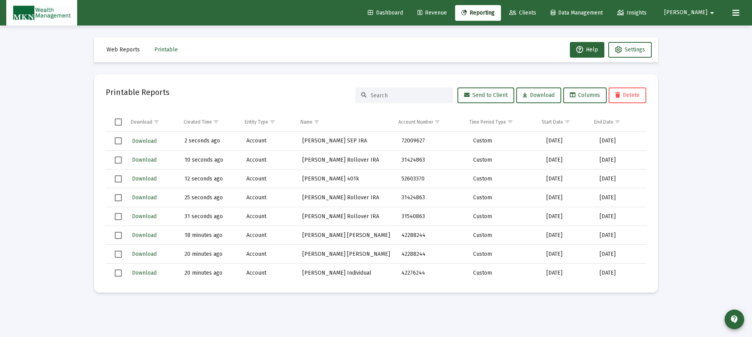
click at [495, 16] on span "Reporting" at bounding box center [478, 12] width 33 height 7
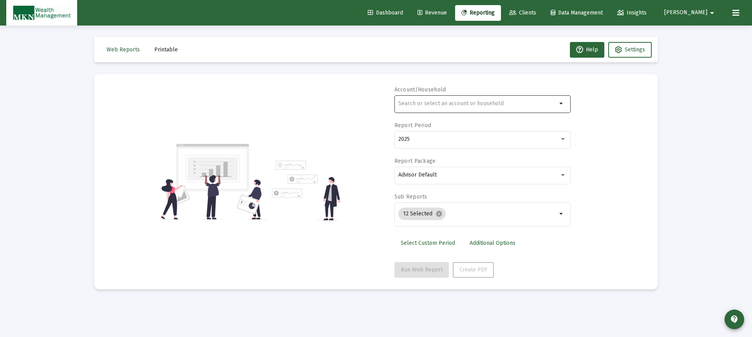
click at [499, 109] on div at bounding box center [478, 103] width 159 height 19
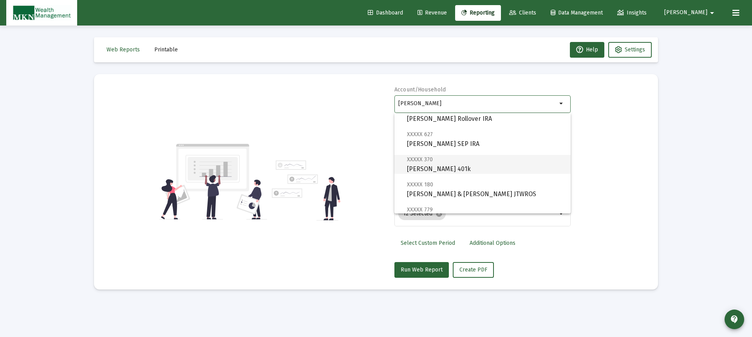
scroll to position [118, 0]
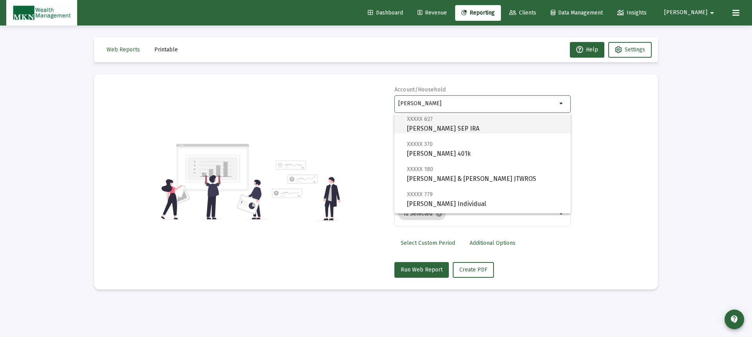
click at [451, 129] on span "XXXXX 627 [PERSON_NAME] SEP IRA" at bounding box center [486, 123] width 158 height 19
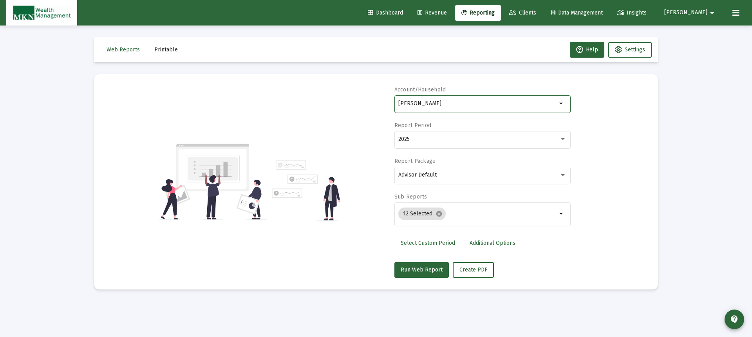
type input "[PERSON_NAME] SEP IRA"
click at [436, 213] on mat-icon "cancel" at bounding box center [439, 213] width 7 height 7
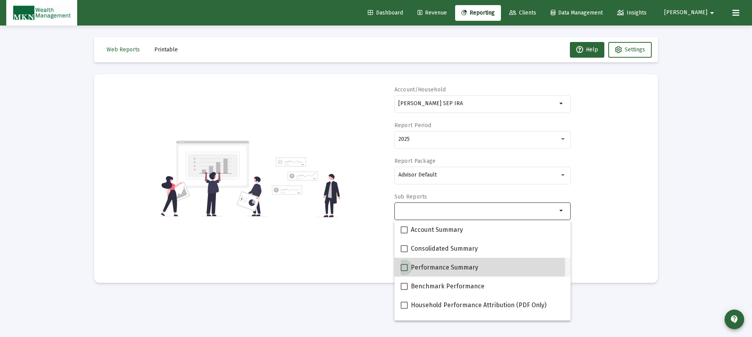
click at [406, 266] on span at bounding box center [404, 267] width 7 height 7
click at [404, 271] on input "Performance Summary" at bounding box center [404, 271] width 0 height 0
checkbox input "true"
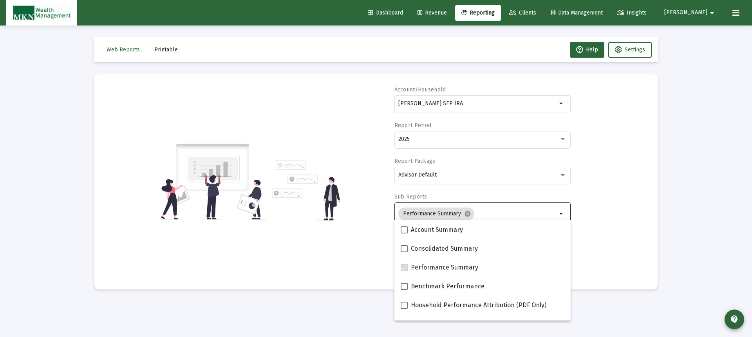
click at [603, 259] on div "Account/Household [PERSON_NAME] SEP IRA arrow_drop_down Report Period 2025 Repo…" at bounding box center [376, 182] width 541 height 192
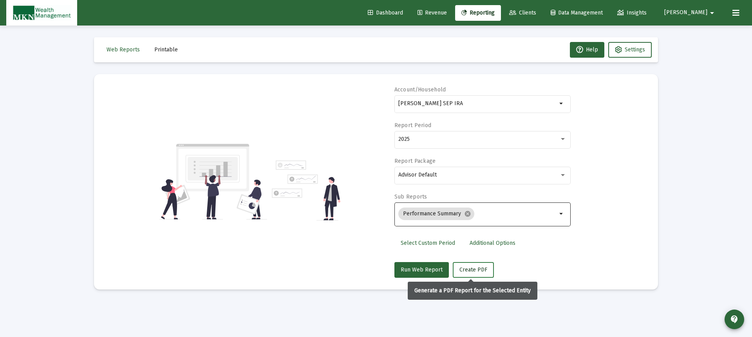
click at [486, 268] on button "Create PDF" at bounding box center [473, 270] width 41 height 16
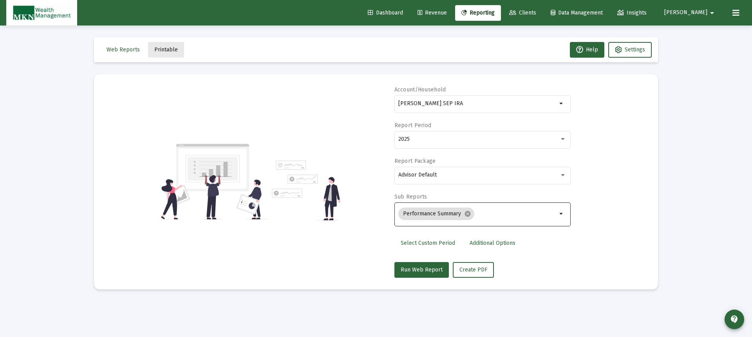
click at [167, 46] on span "Printable" at bounding box center [166, 49] width 24 height 7
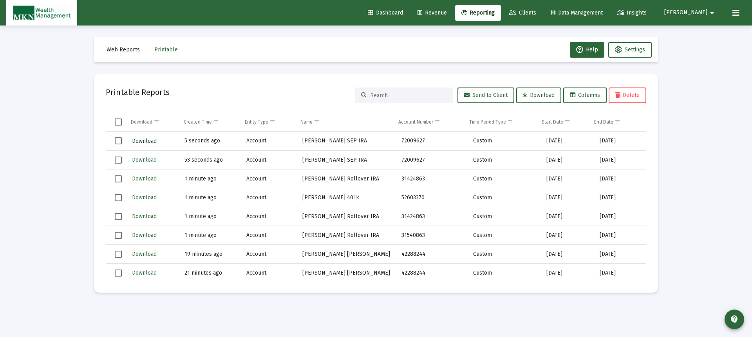
click at [141, 143] on span "Download" at bounding box center [144, 141] width 25 height 7
click at [149, 137] on button "Download" at bounding box center [144, 140] width 26 height 11
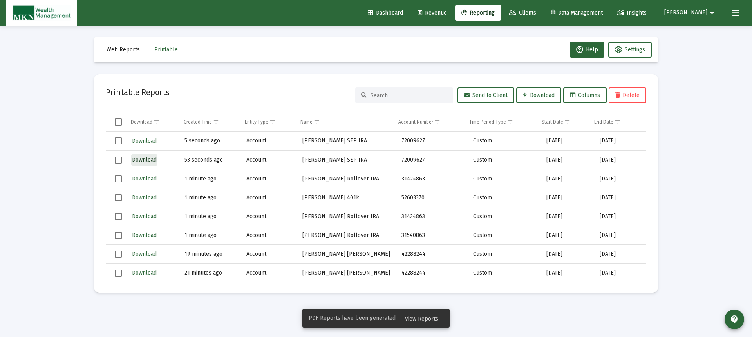
click at [150, 159] on span "Download" at bounding box center [144, 159] width 25 height 7
